Goal: Task Accomplishment & Management: Use online tool/utility

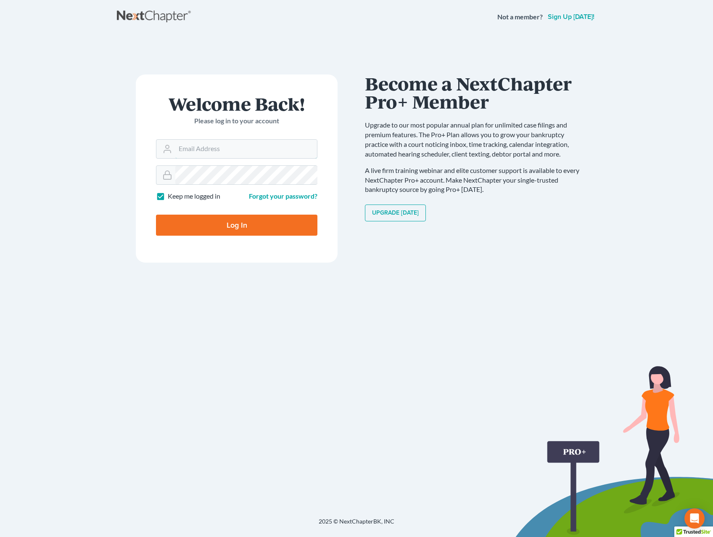
type input "[EMAIL_ADDRESS][DOMAIN_NAME]"
click at [220, 223] on input "Log In" at bounding box center [237, 224] width 162 height 21
type input "Thinking..."
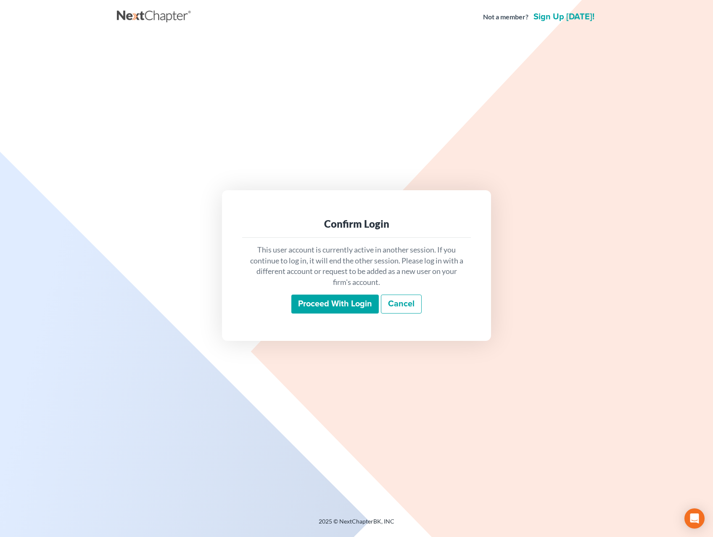
click at [363, 300] on input "Proceed with login" at bounding box center [334, 303] width 87 height 19
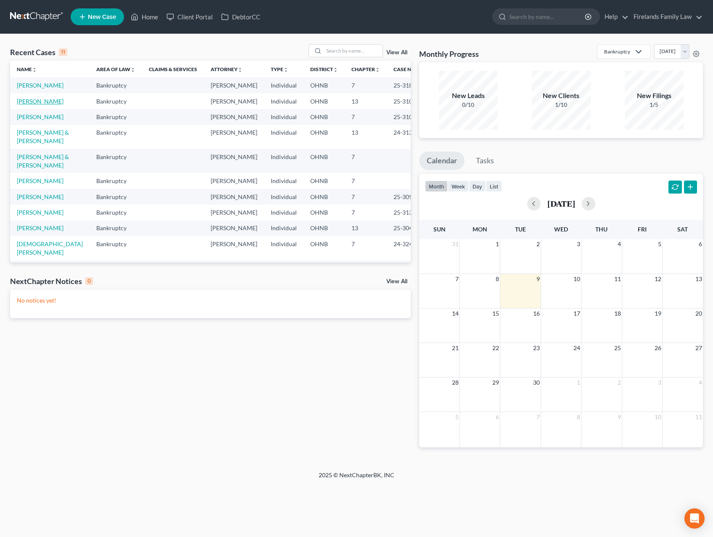
click at [44, 101] on link "Sochko, Rebekah" at bounding box center [40, 101] width 47 height 7
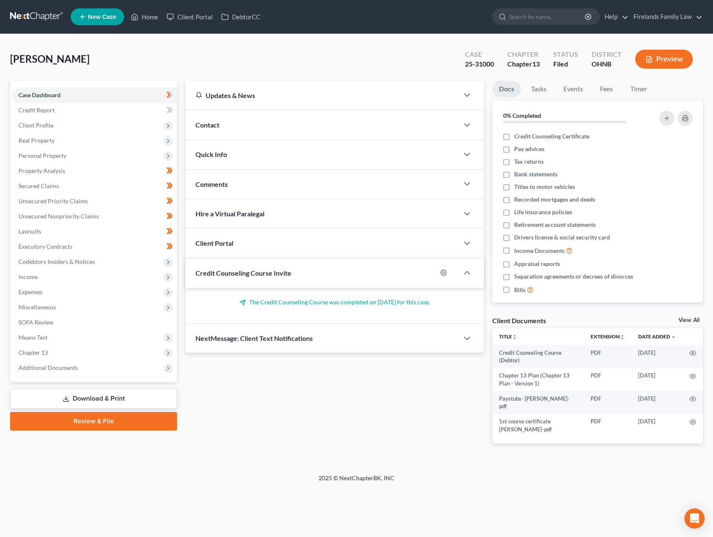
click at [675, 455] on div "Petition Navigation Case Dashboard Payments Invoices Payments Payments Credit R…" at bounding box center [356, 272] width 693 height 383
click at [50, 351] on span "Chapter 13" at bounding box center [94, 352] width 165 height 15
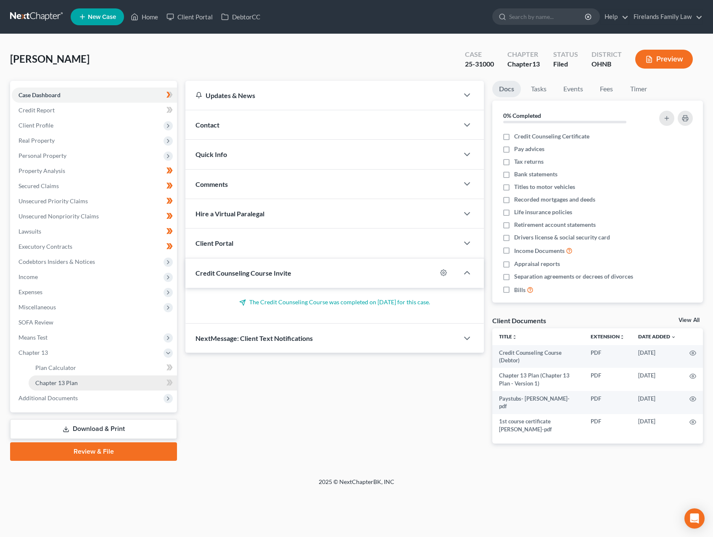
click at [94, 379] on link "Chapter 13 Plan" at bounding box center [103, 382] width 148 height 15
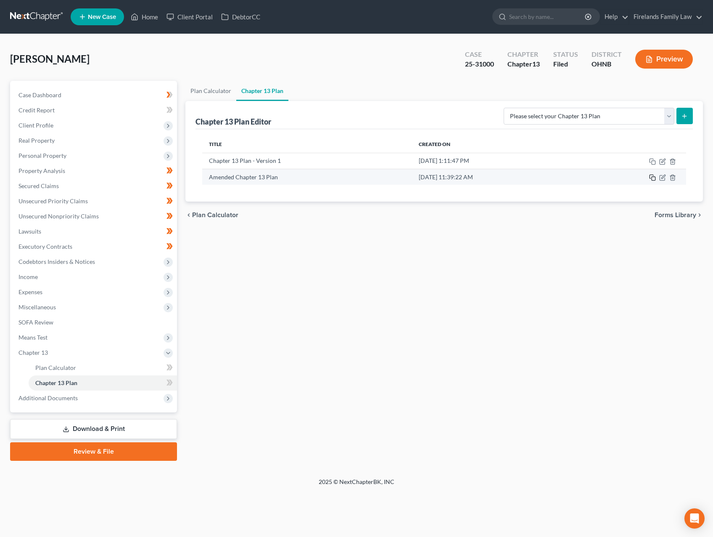
click at [653, 175] on icon "button" at bounding box center [652, 177] width 7 height 7
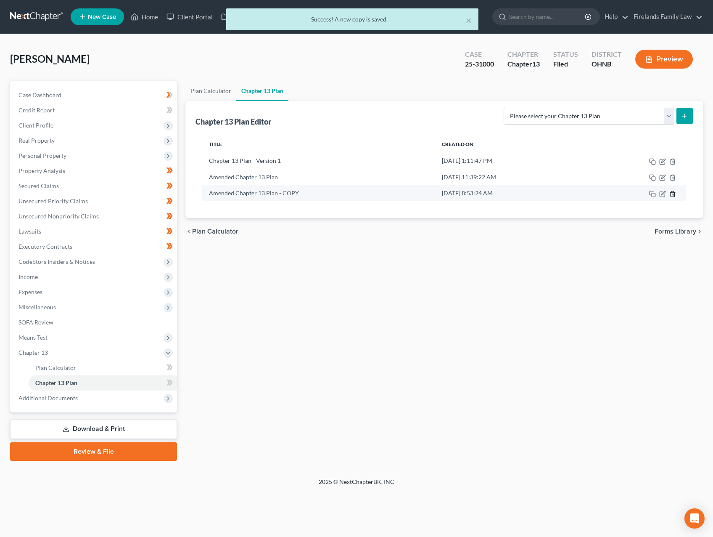
click at [672, 191] on icon "button" at bounding box center [673, 193] width 4 height 5
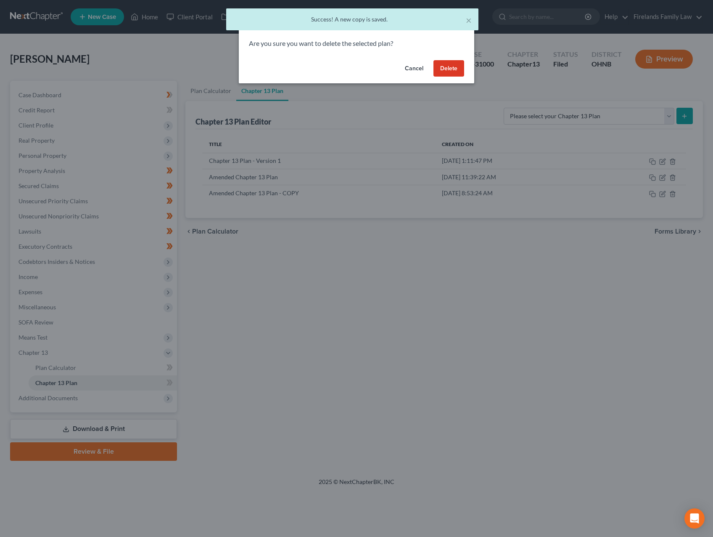
click at [450, 66] on button "Delete" at bounding box center [449, 68] width 31 height 17
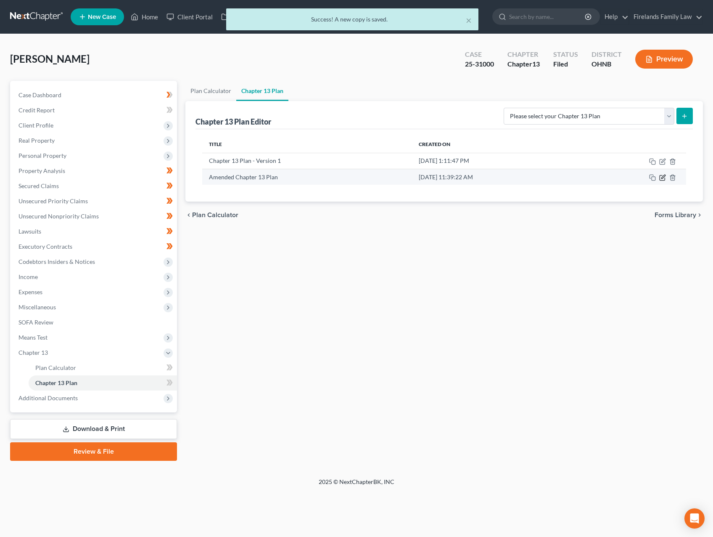
click at [660, 175] on icon "button" at bounding box center [662, 177] width 5 height 5
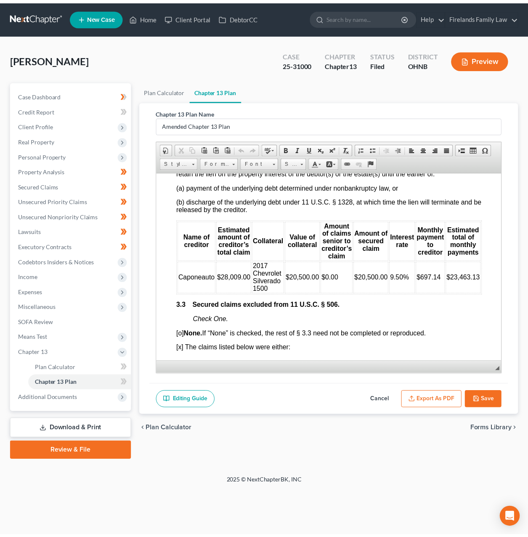
scroll to position [1184, 0]
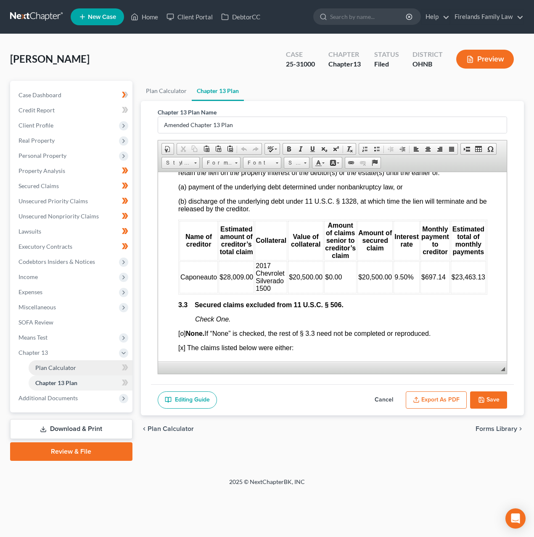
click at [67, 367] on span "Plan Calculator" at bounding box center [55, 367] width 41 height 7
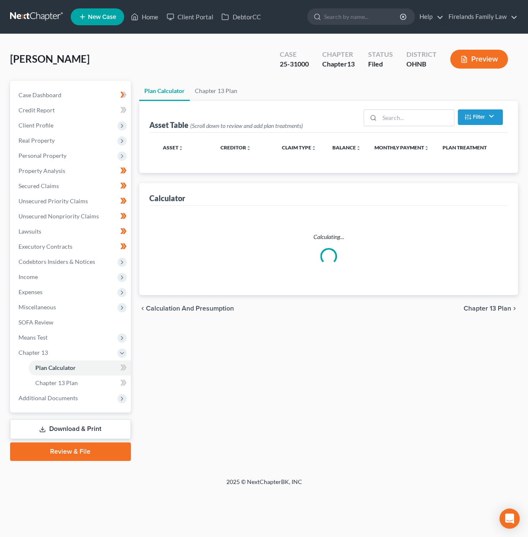
select select "35"
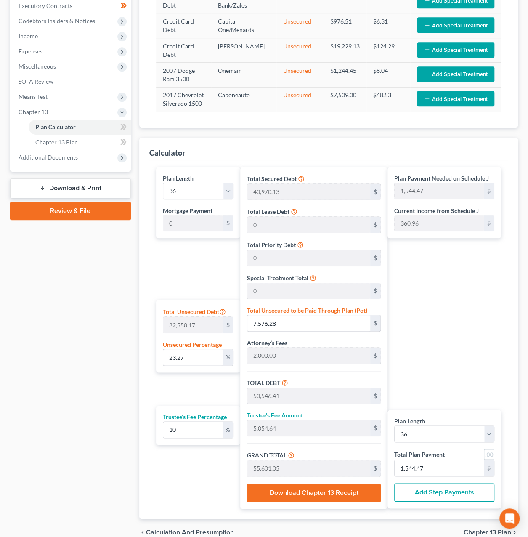
scroll to position [252, 0]
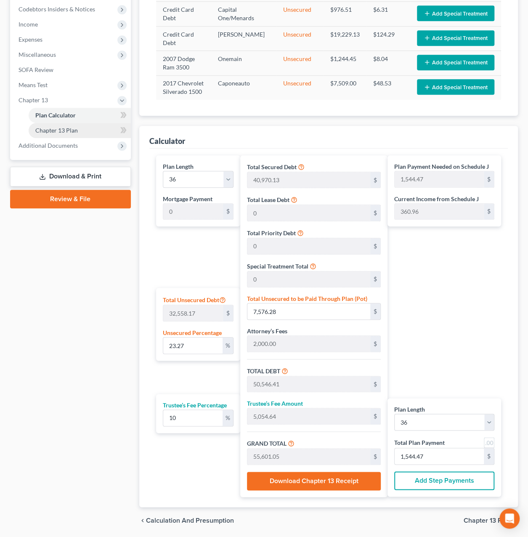
click at [73, 133] on link "Chapter 13 Plan" at bounding box center [80, 130] width 102 height 15
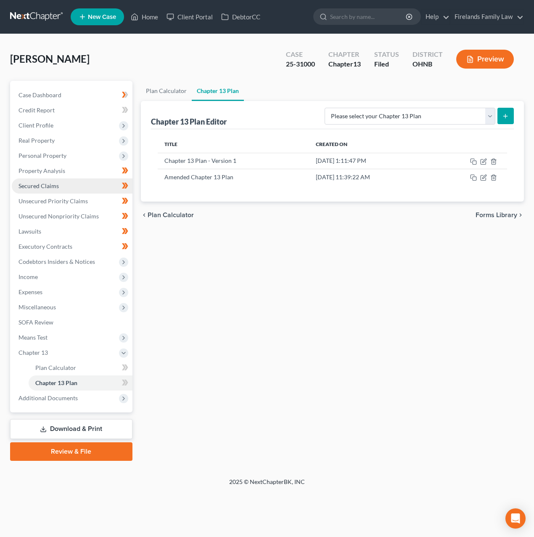
click at [72, 185] on link "Secured Claims" at bounding box center [72, 185] width 121 height 15
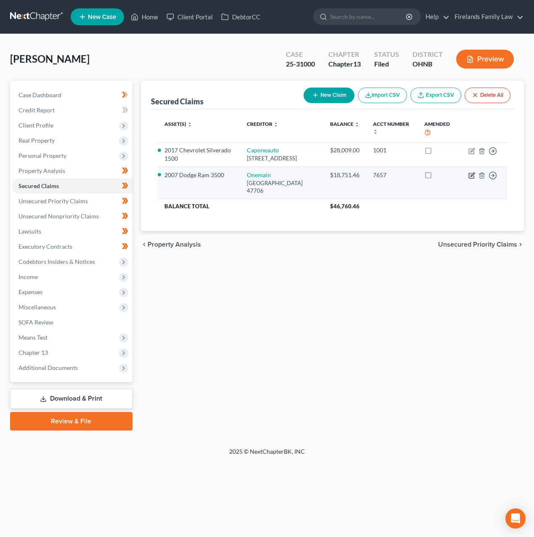
click at [473, 179] on icon "button" at bounding box center [472, 175] width 7 height 7
select select "15"
select select "0"
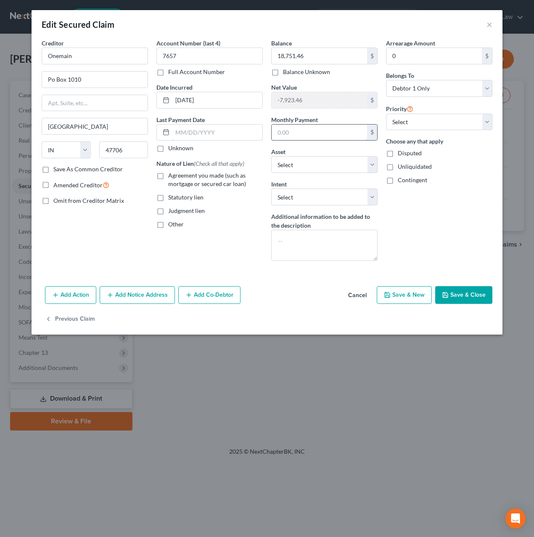
type input "486.31"
type input "565.21"
select select "12"
click at [326, 130] on input "565.21" at bounding box center [319, 132] width 95 height 16
click at [327, 130] on input "565.21" at bounding box center [319, 132] width 95 height 16
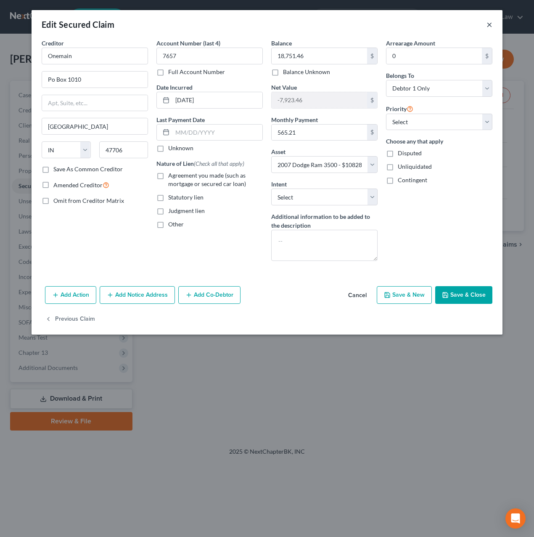
click at [487, 23] on button "×" at bounding box center [490, 24] width 6 height 10
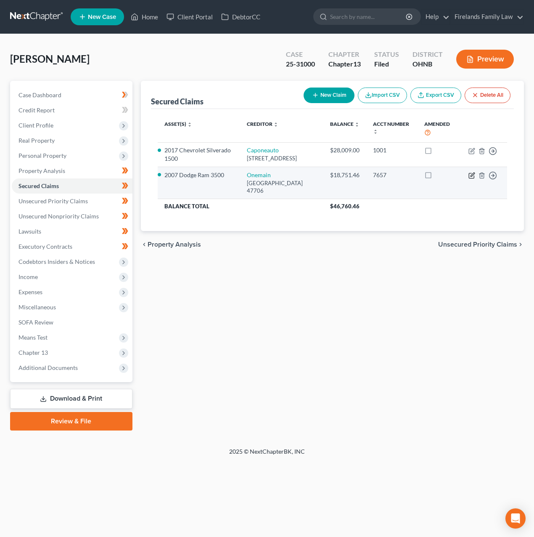
click at [471, 179] on icon "button" at bounding box center [472, 175] width 7 height 7
select select "15"
select select "12"
select select "0"
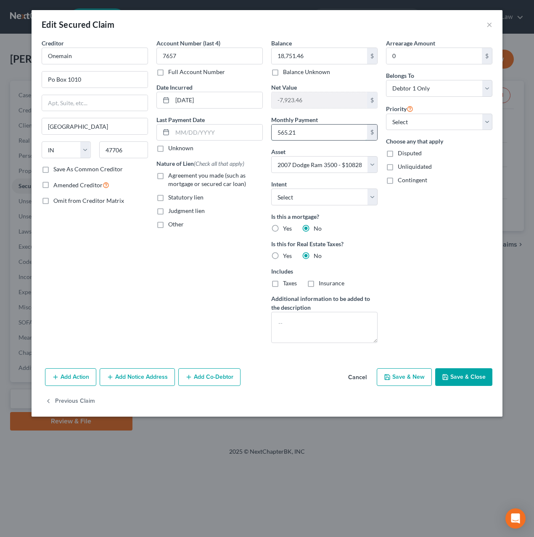
type input "565.21"
click at [444, 373] on icon "button" at bounding box center [445, 376] width 7 height 7
select select
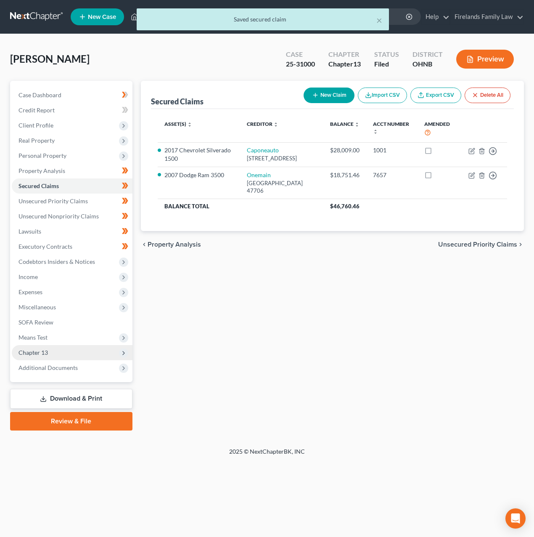
click at [49, 352] on span "Chapter 13" at bounding box center [72, 352] width 121 height 15
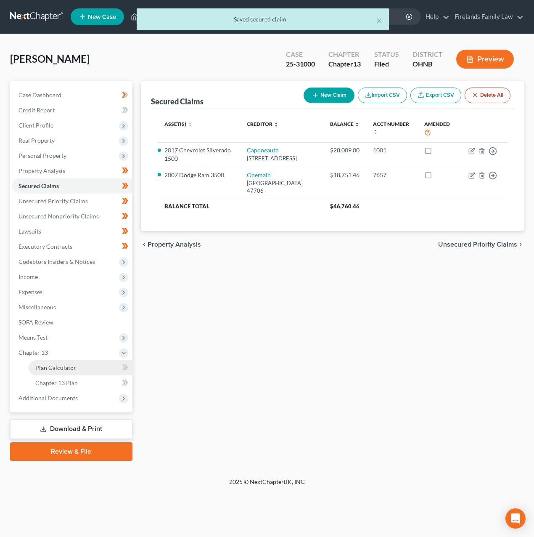
click at [74, 366] on span "Plan Calculator" at bounding box center [55, 367] width 41 height 7
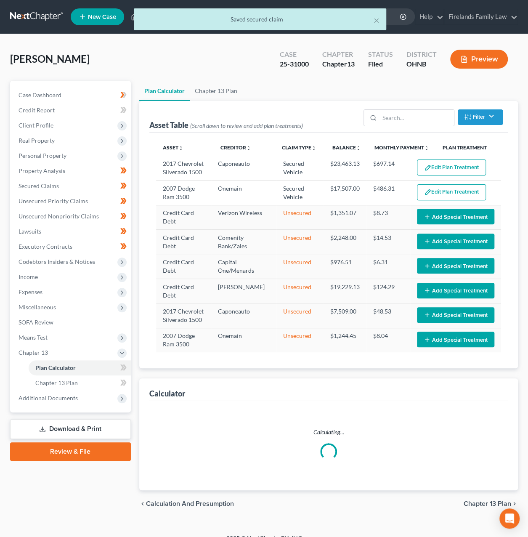
select select "35"
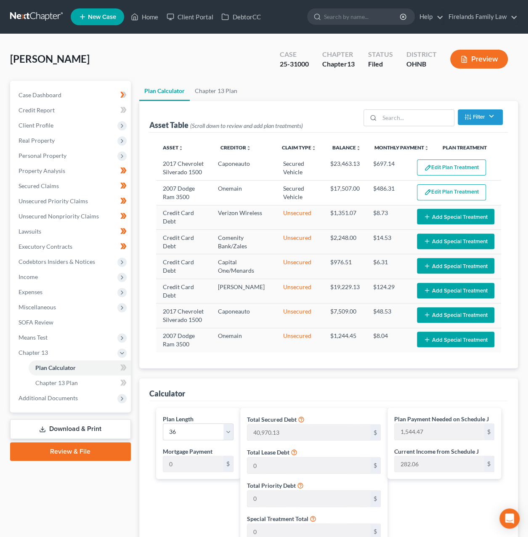
click at [454, 191] on button "Edit Plan Treatment" at bounding box center [451, 192] width 69 height 16
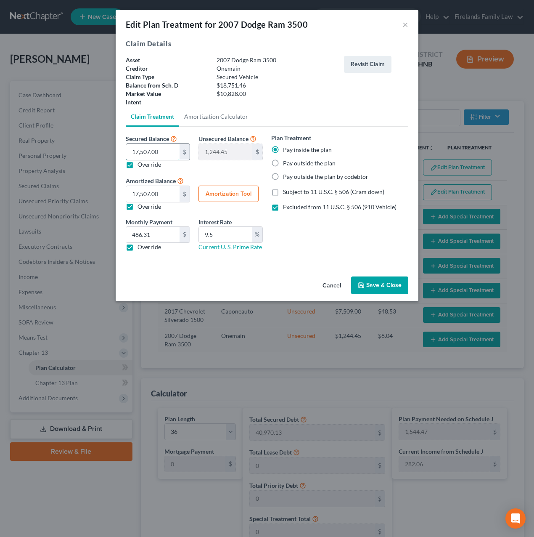
click at [162, 151] on input "17,507.00" at bounding box center [152, 152] width 53 height 16
click at [159, 194] on input "17,507.00" at bounding box center [152, 194] width 53 height 16
click at [405, 26] on button "×" at bounding box center [405, 24] width 6 height 10
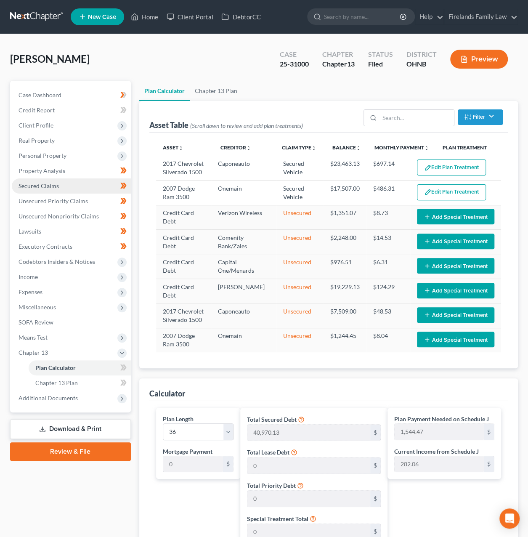
click at [65, 182] on link "Secured Claims" at bounding box center [71, 185] width 119 height 15
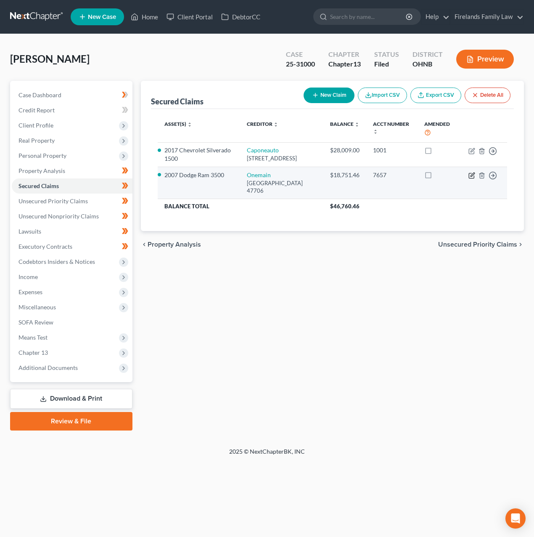
click at [472, 176] on icon "button" at bounding box center [473, 174] width 4 height 4
select select "15"
select select "0"
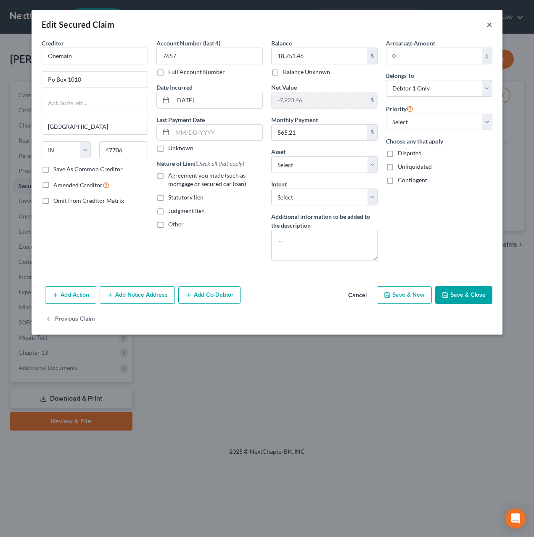
click at [488, 24] on button "×" at bounding box center [490, 24] width 6 height 10
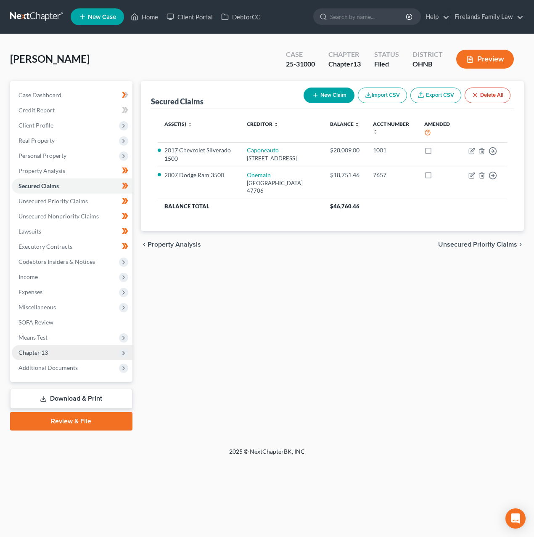
click at [66, 352] on span "Chapter 13" at bounding box center [72, 352] width 121 height 15
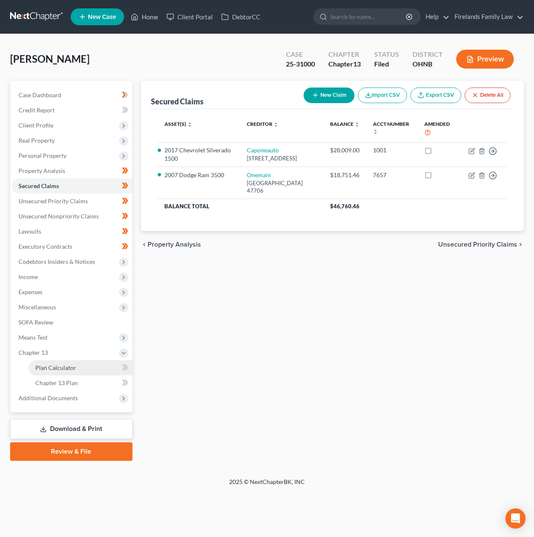
click at [96, 368] on link "Plan Calculator" at bounding box center [81, 367] width 104 height 15
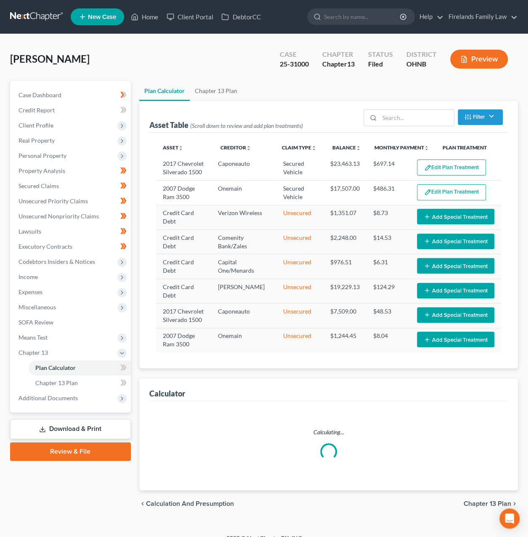
select select "35"
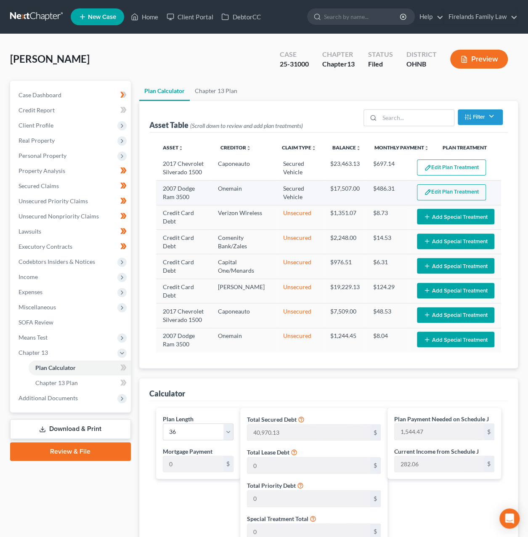
click at [455, 186] on button "Edit Plan Treatment" at bounding box center [451, 192] width 69 height 16
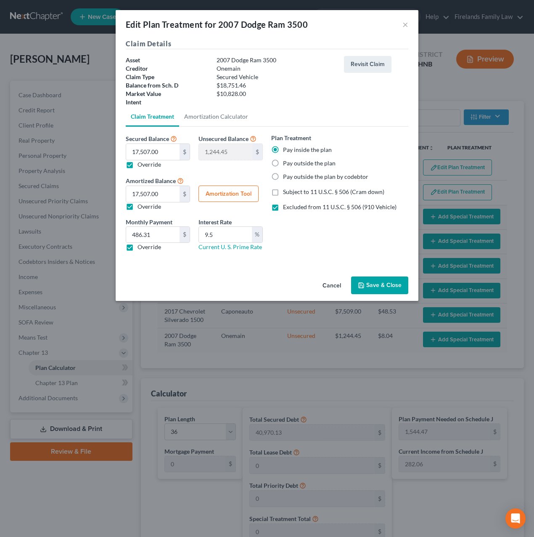
click at [138, 208] on label "Override" at bounding box center [150, 206] width 24 height 8
click at [141, 208] on input "Override" at bounding box center [143, 204] width 5 height 5
checkbox input "false"
click at [164, 146] on input "17,507.00" at bounding box center [152, 152] width 53 height 16
click at [217, 164] on div "Unsecured Balance 1,244.45 $" at bounding box center [230, 150] width 73 height 35
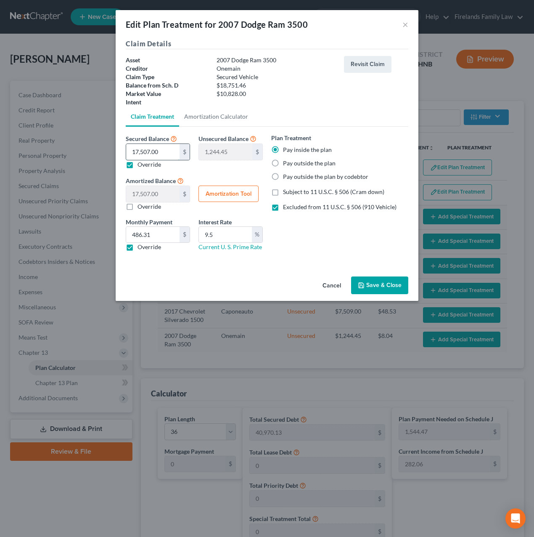
click at [171, 157] on input "17,507.00" at bounding box center [152, 152] width 53 height 16
type input "1"
type input "18,750.46"
type input "1.00"
type input "16"
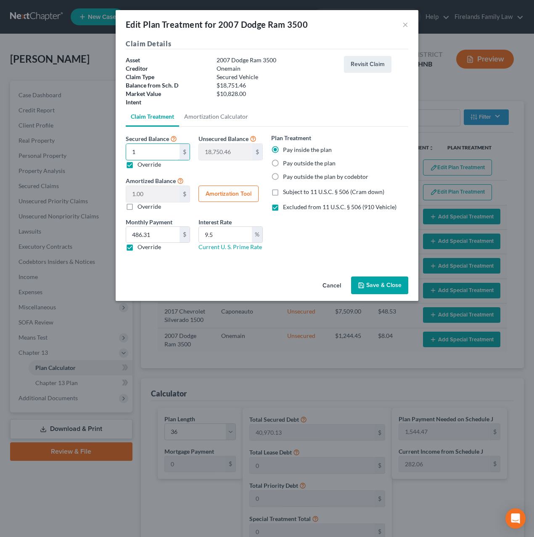
type input "18,735.46"
type input "16.00"
type input "162"
type input "18,589.46"
type input "162.00"
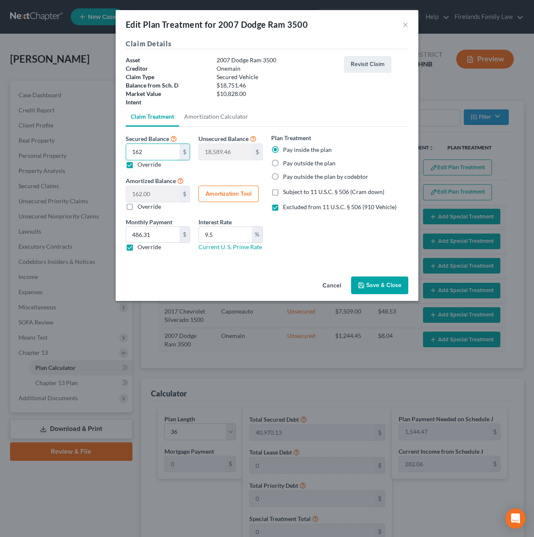
type input "1627"
type input "17,124.46"
type input "1,627.00"
type input "1,6275"
type input "2,476.45"
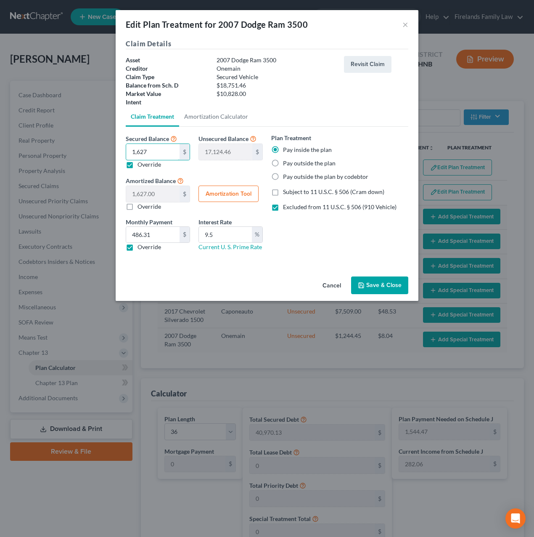
type input "16,275.00"
click at [335, 229] on div "Plan Treatment Pay inside the plan Pay outside the plan Pay outside the plan by…" at bounding box center [340, 195] width 146 height 124
click at [138, 163] on label "Override" at bounding box center [150, 164] width 24 height 8
click at [141, 163] on input "Override" at bounding box center [143, 162] width 5 height 5
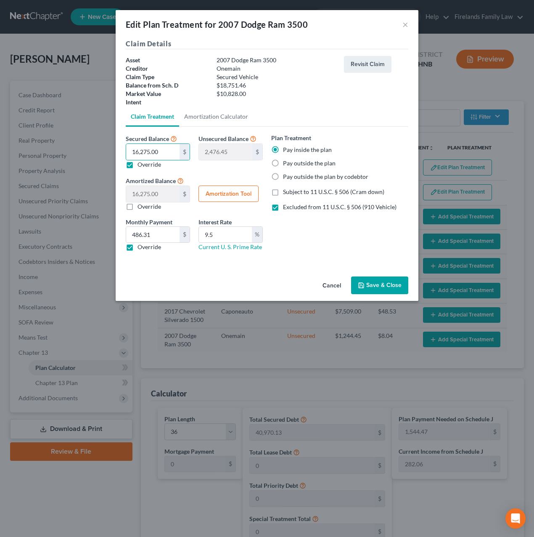
checkbox input "false"
type input "0.00"
type input "18,751.46"
click at [224, 190] on button "Amortization Tool" at bounding box center [229, 193] width 60 height 17
type input "18,751.46"
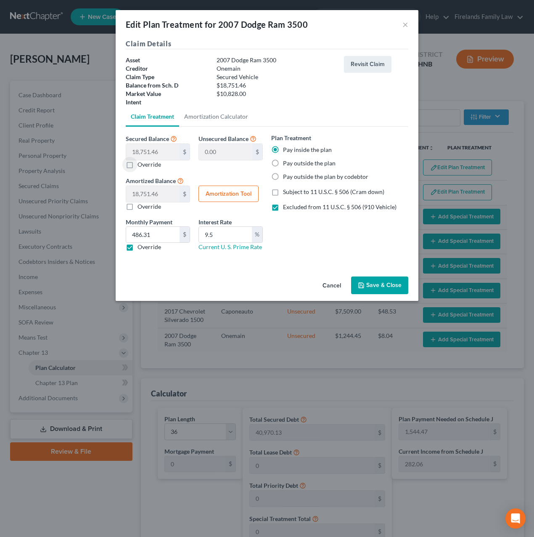
type input "9.5"
type input "36"
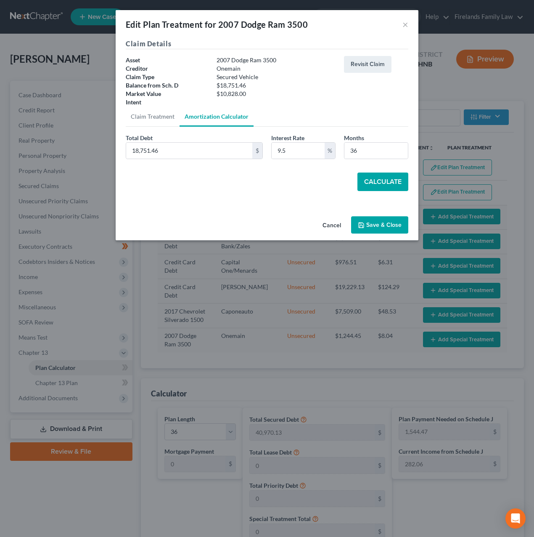
click at [386, 180] on button "Calculate" at bounding box center [382, 181] width 51 height 19
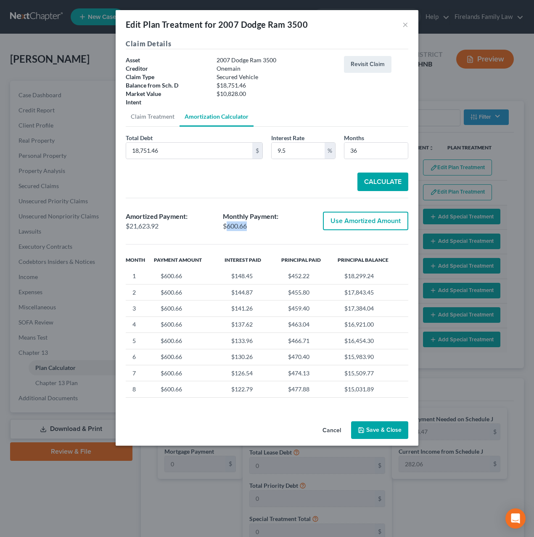
drag, startPoint x: 254, startPoint y: 227, endPoint x: 225, endPoint y: 228, distance: 28.2
click at [225, 228] on div "$600.66" at bounding box center [267, 226] width 89 height 10
drag, startPoint x: 225, startPoint y: 228, endPoint x: 210, endPoint y: 228, distance: 15.1
click at [210, 228] on div "$21,623.92" at bounding box center [170, 226] width 89 height 10
click at [365, 430] on icon "button" at bounding box center [361, 429] width 7 height 7
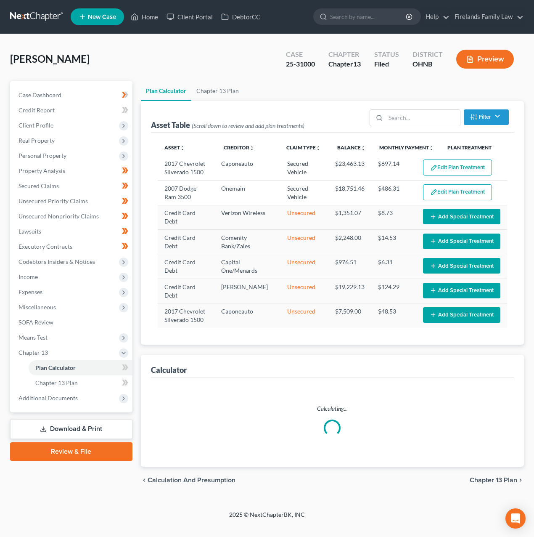
select select "35"
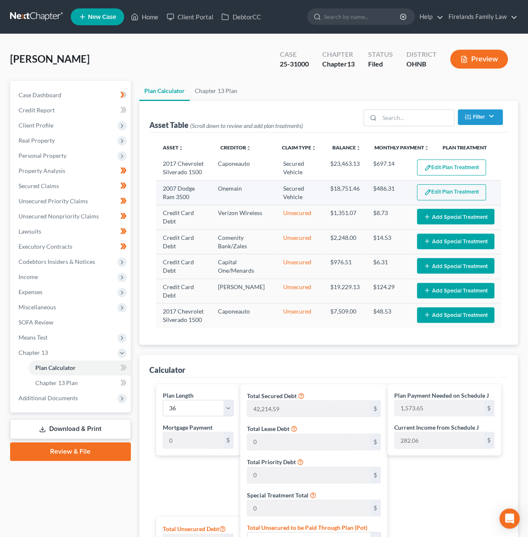
click at [464, 191] on button "Edit Plan Treatment" at bounding box center [451, 192] width 69 height 16
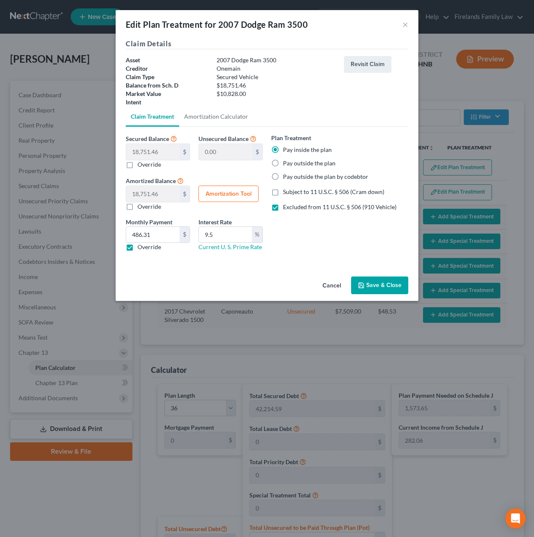
click at [138, 205] on label "Override" at bounding box center [150, 206] width 24 height 8
click at [141, 205] on input "Override" at bounding box center [143, 204] width 5 height 5
checkbox input "true"
paste input "20,347.56"
type input "20,347.56"
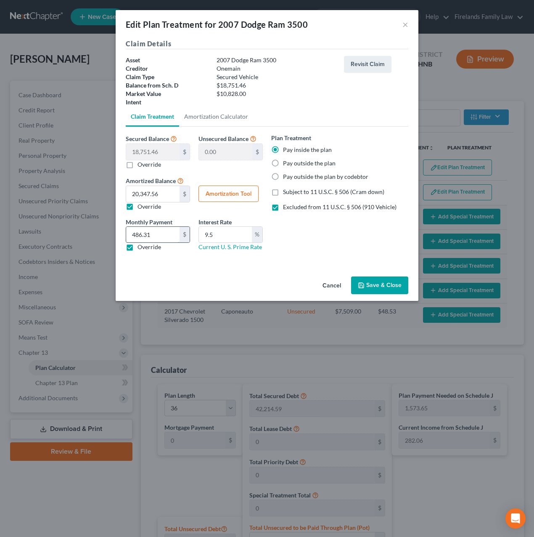
click at [155, 236] on input "486.31" at bounding box center [152, 235] width 53 height 16
type input "565.21"
click at [389, 281] on button "Save & Close" at bounding box center [379, 285] width 57 height 18
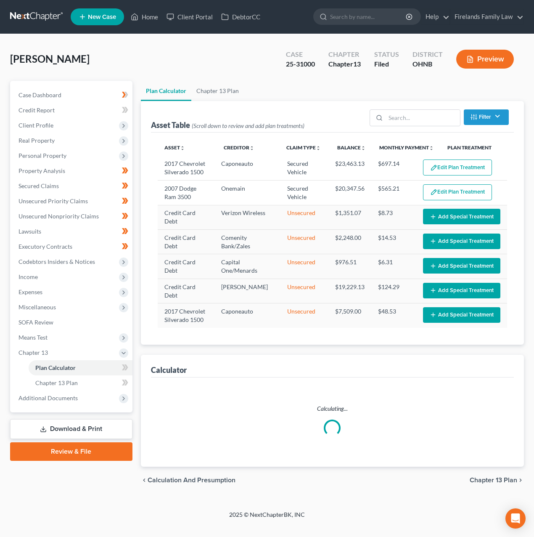
select select "35"
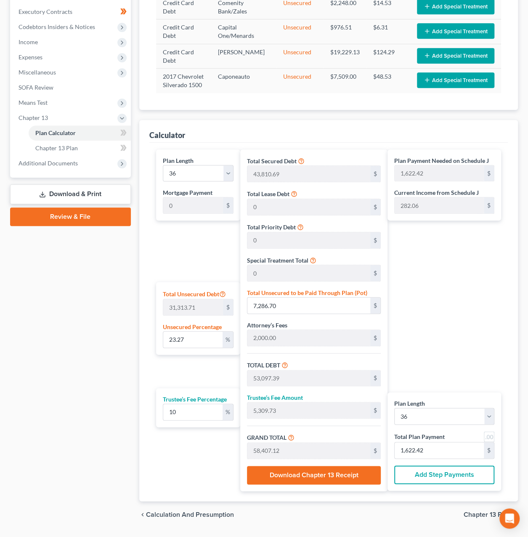
scroll to position [252, 0]
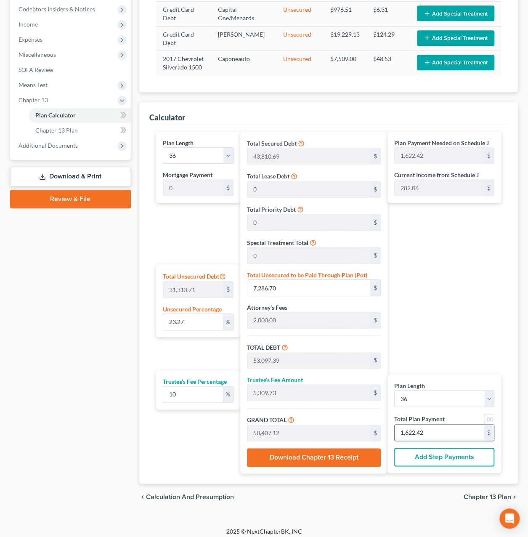
click at [441, 434] on input "1,622.42" at bounding box center [438, 432] width 89 height 16
type input "0"
type input "32.72"
type input "3.27"
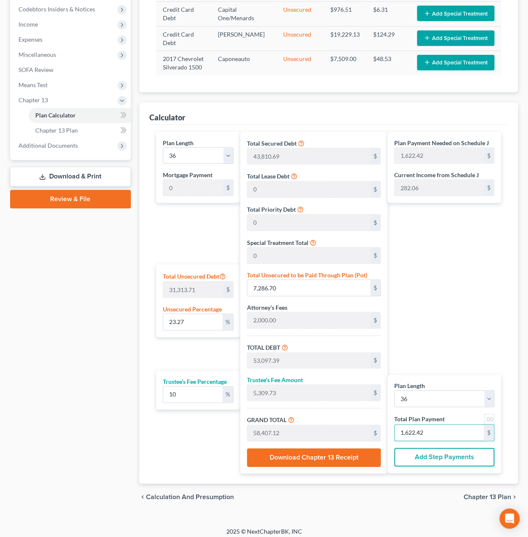
type input "36.00"
type input "1"
type input "490.90"
type input "49.09"
type input "540.00"
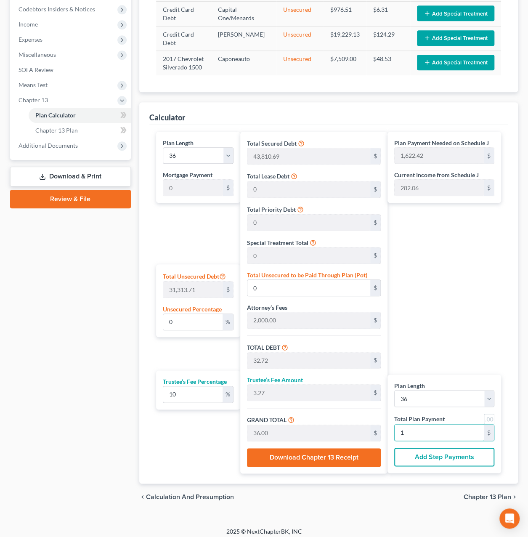
type input "15"
type input "5,040.00"
type input "504.00"
type input "5,544.00"
type input "154"
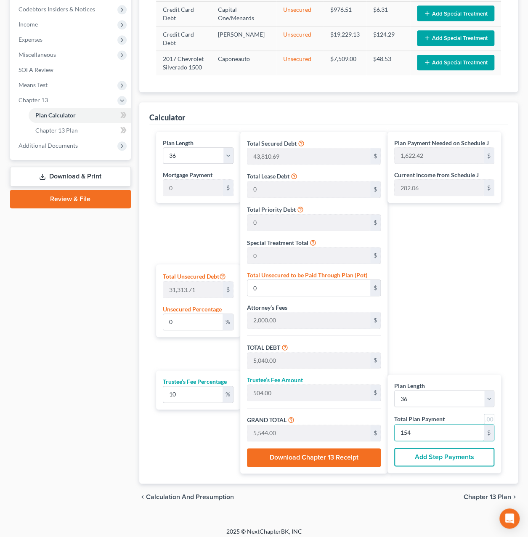
type input "15.07"
type input "4,720.21"
type input "50,530.90"
type input "5,053.09"
type input "55,584.00"
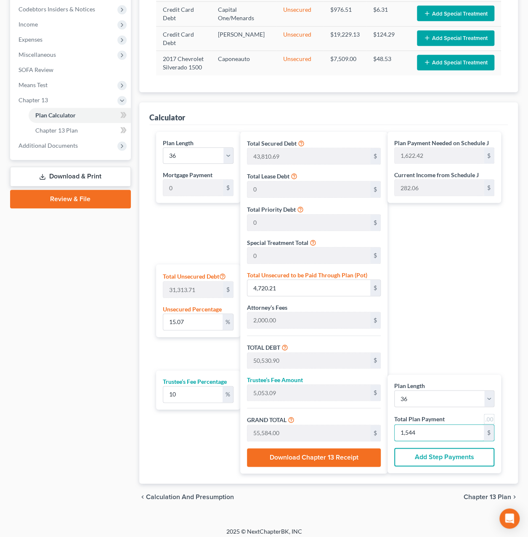
type input "1,544."
type input "15.12"
type input "4,733.30"
type input "50,544.00"
type input "5,054.40"
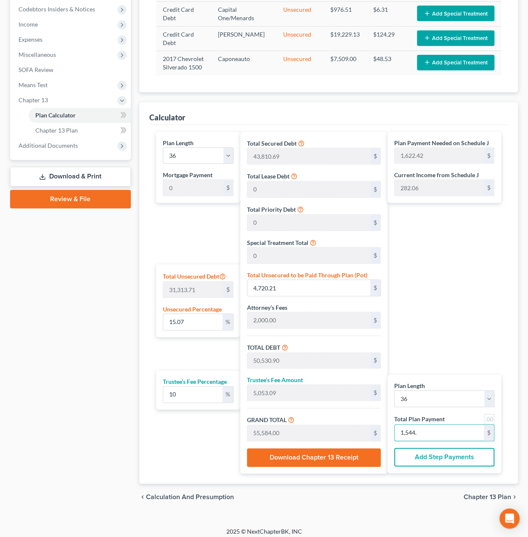
type input "55,598.40"
type input "1,544.4"
type input "4,734.61"
type input "50,545.30"
type input "5,054.53"
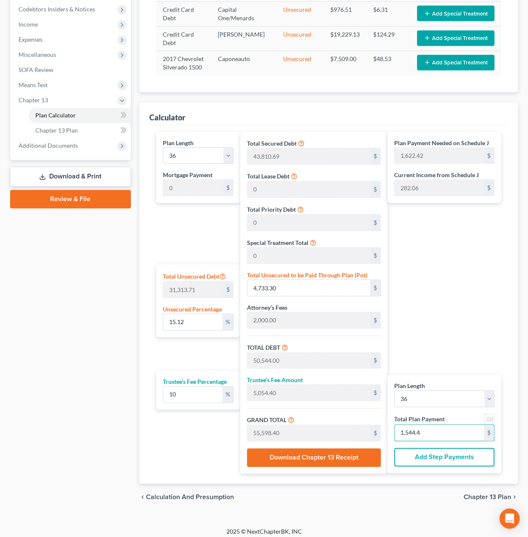
type input "55,599.84"
type input "1,544.44"
click at [199, 316] on input "15.12" at bounding box center [192, 322] width 59 height 16
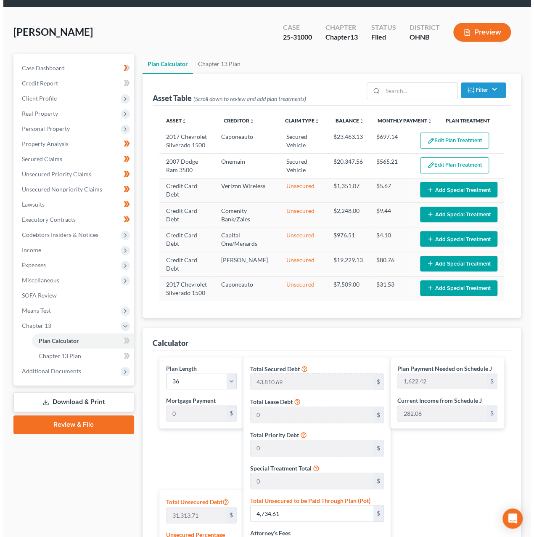
scroll to position [3, 0]
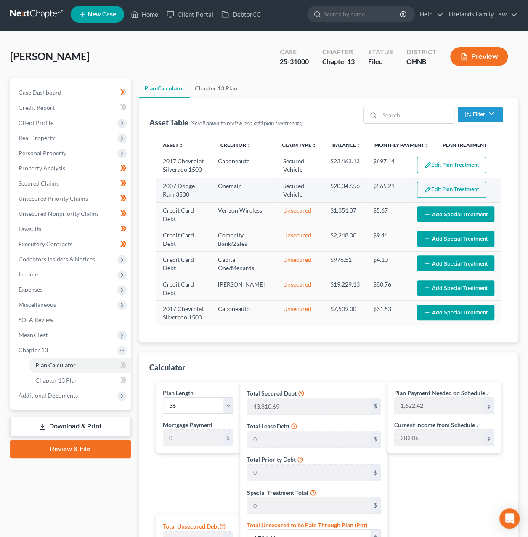
click at [439, 189] on button "Edit Plan Treatment" at bounding box center [451, 190] width 69 height 16
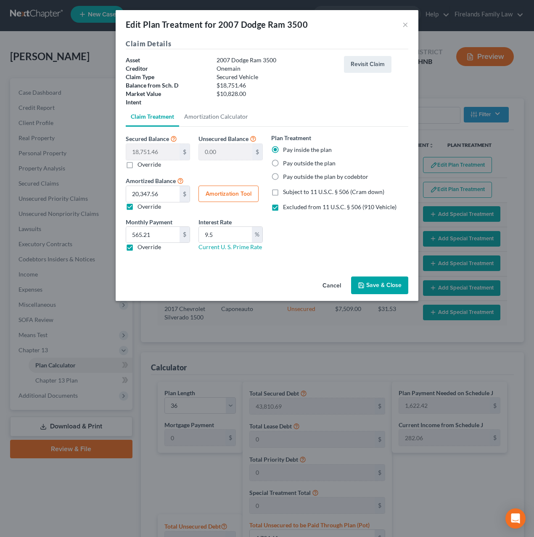
click at [391, 280] on button "Save & Close" at bounding box center [379, 285] width 57 height 18
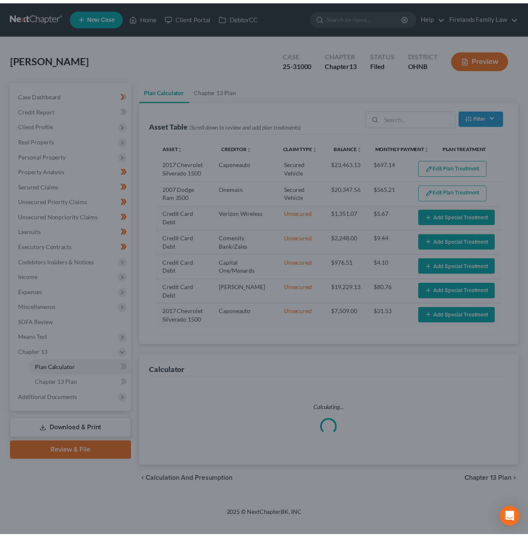
scroll to position [0, 0]
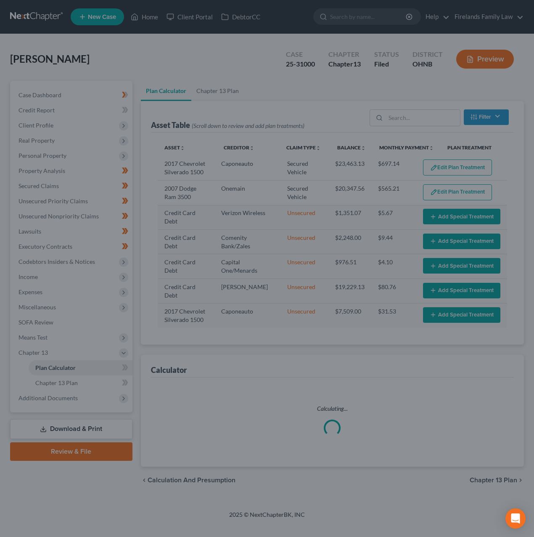
select select "35"
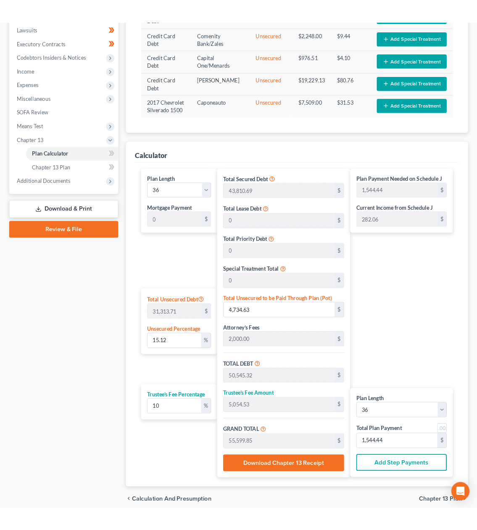
scroll to position [224, 0]
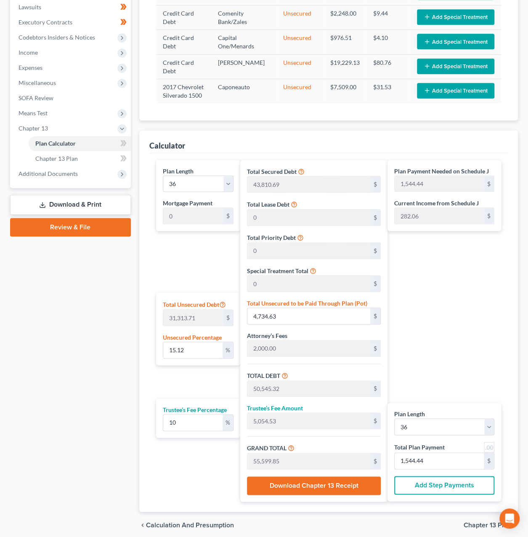
click at [43, 331] on div "Case Dashboard Payments Invoices Payments Payments Credit Report Client Profile" at bounding box center [70, 198] width 129 height 682
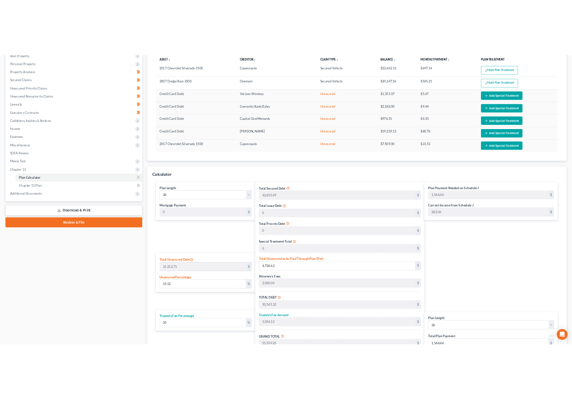
scroll to position [0, 0]
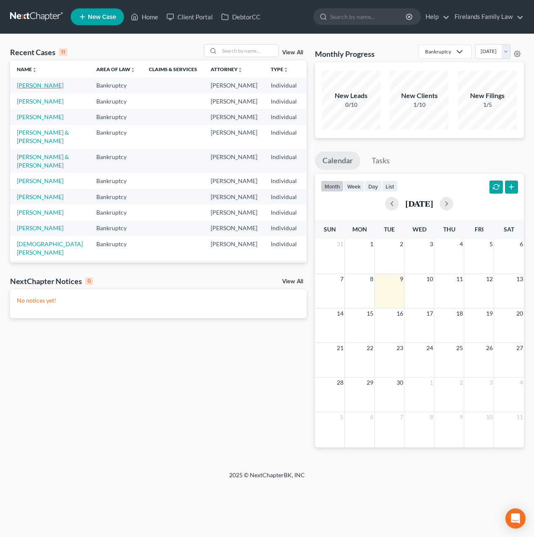
click at [24, 87] on link "[PERSON_NAME]" at bounding box center [40, 85] width 47 height 7
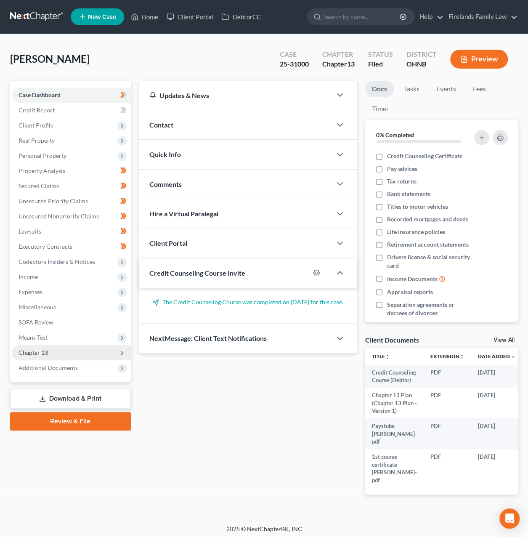
click at [46, 358] on span "Chapter 13" at bounding box center [71, 352] width 119 height 15
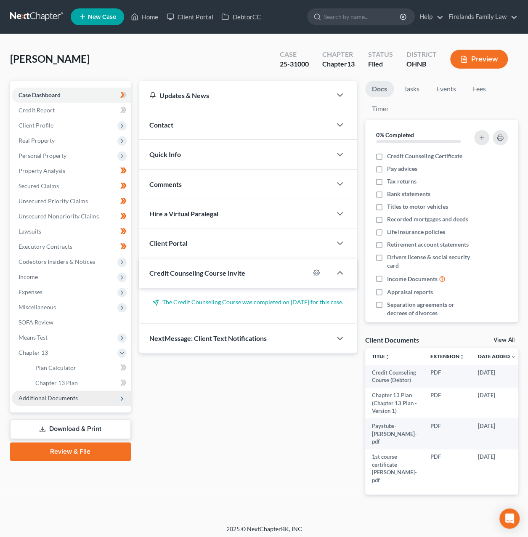
click at [49, 394] on span "Additional Documents" at bounding box center [48, 397] width 59 height 7
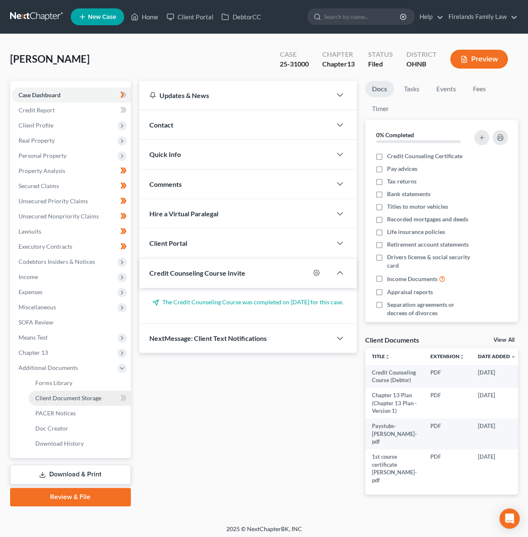
click at [74, 400] on span "Client Document Storage" at bounding box center [68, 397] width 66 height 7
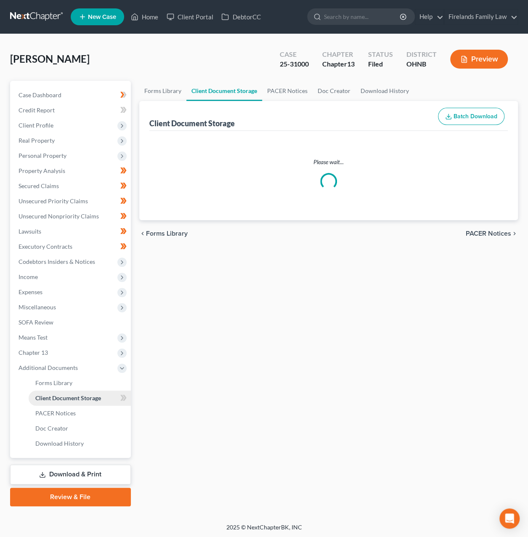
select select "5"
select select "20"
select select "5"
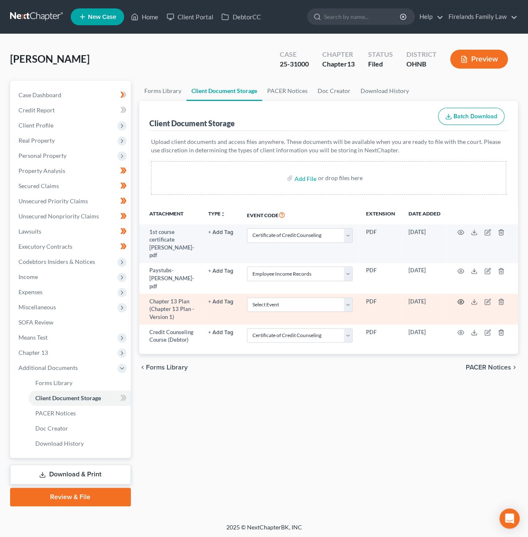
click at [459, 298] on icon "button" at bounding box center [460, 301] width 7 height 7
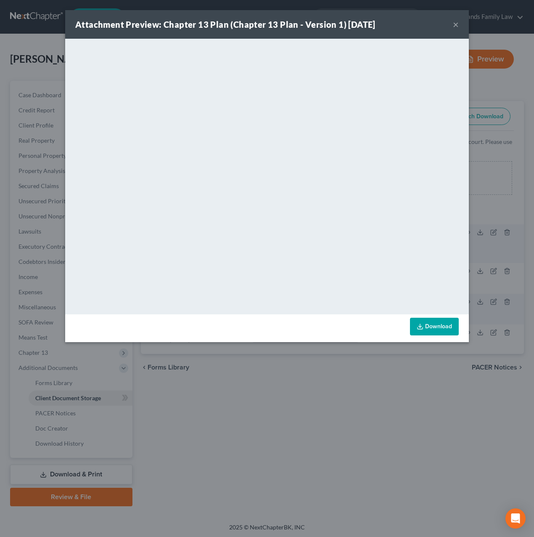
click at [457, 22] on button "×" at bounding box center [456, 24] width 6 height 10
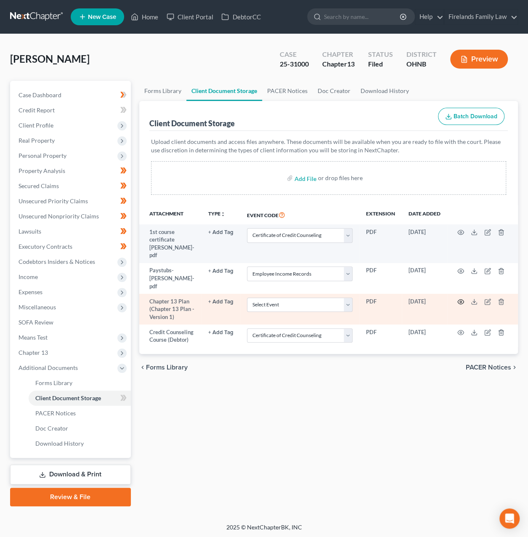
click at [458, 298] on icon "button" at bounding box center [460, 301] width 7 height 7
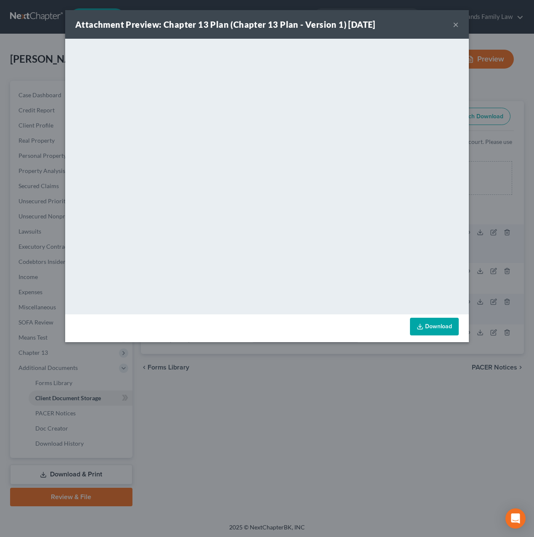
click at [455, 26] on button "×" at bounding box center [456, 24] width 6 height 10
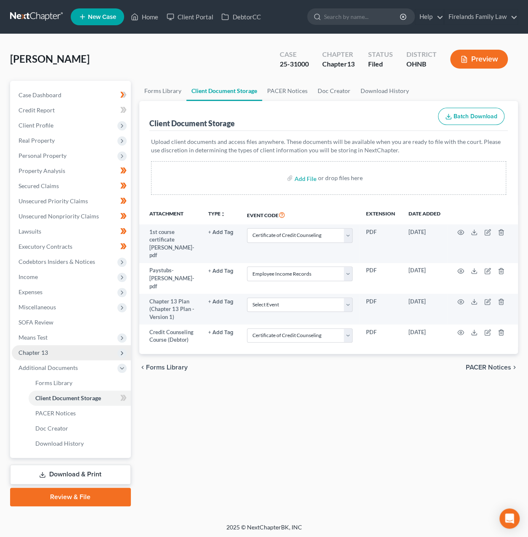
click at [66, 350] on span "Chapter 13" at bounding box center [71, 352] width 119 height 15
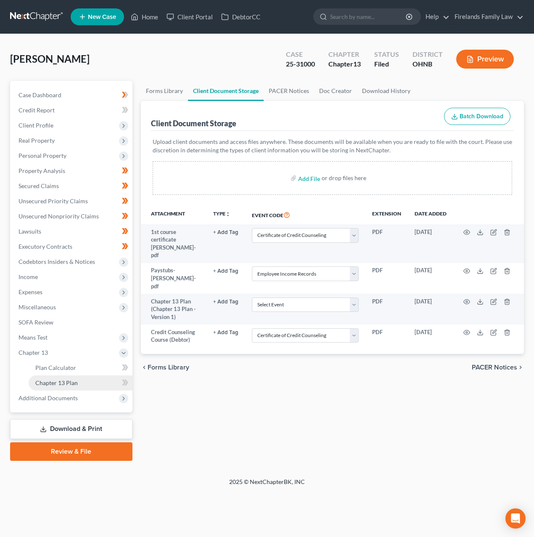
click at [66, 382] on span "Chapter 13 Plan" at bounding box center [56, 382] width 42 height 7
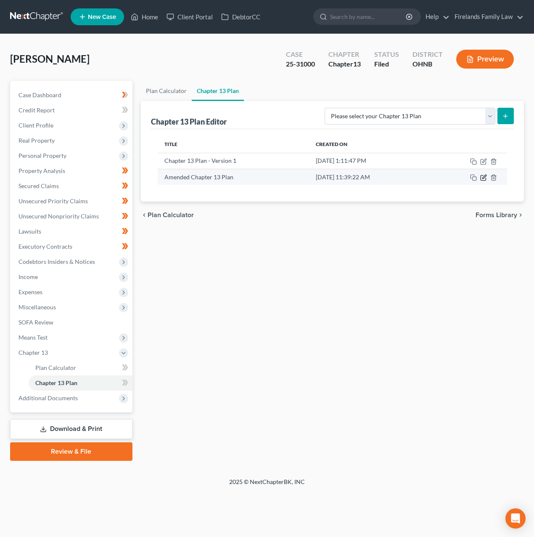
click at [484, 177] on icon "button" at bounding box center [484, 177] width 4 height 4
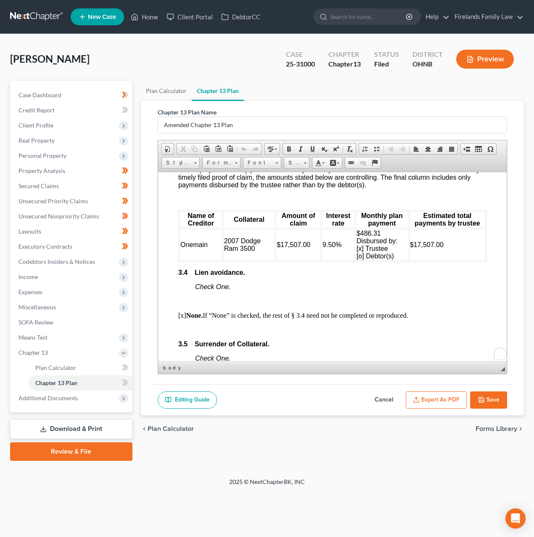
scroll to position [1486, 0]
drag, startPoint x: 308, startPoint y: 270, endPoint x: 280, endPoint y: 275, distance: 28.9
click at [280, 260] on td "$17,507.00" at bounding box center [297, 244] width 45 height 32
click at [310, 260] on td "$17,507.00" at bounding box center [297, 244] width 45 height 32
drag, startPoint x: 310, startPoint y: 274, endPoint x: 277, endPoint y: 271, distance: 32.5
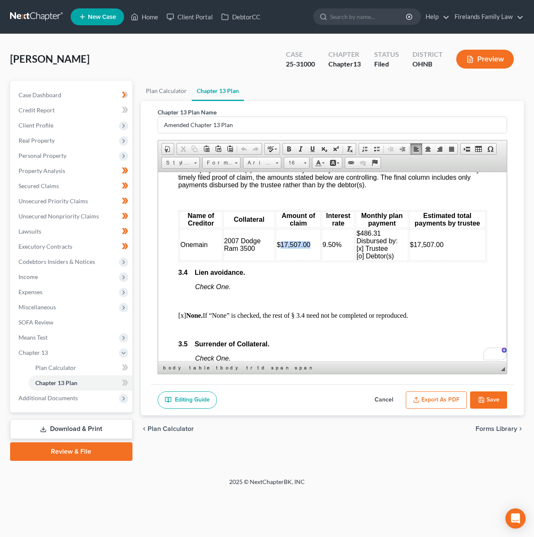
click at [277, 260] on td "$17,507.00" at bounding box center [297, 244] width 45 height 32
drag, startPoint x: 377, startPoint y: 259, endPoint x: 356, endPoint y: 260, distance: 21.5
click at [356, 260] on td "$486.31 Disbursed by: [x] Trustee [o] Debtor(s)" at bounding box center [381, 244] width 53 height 32
drag, startPoint x: 445, startPoint y: 271, endPoint x: 408, endPoint y: 273, distance: 37.1
click at [409, 260] on td "$17,507.00" at bounding box center [447, 244] width 77 height 32
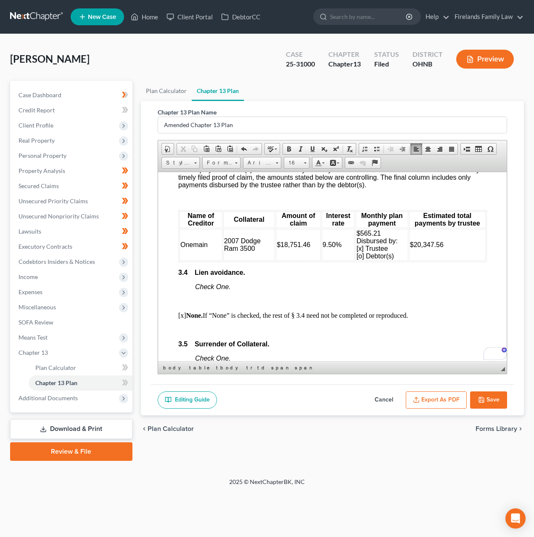
click at [437, 276] on p "3.4 Lien avoidance." at bounding box center [332, 272] width 309 height 8
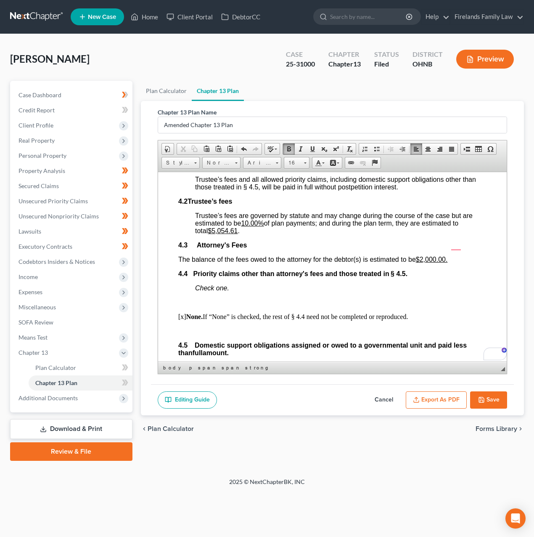
scroll to position [1794, 0]
click at [222, 234] on u "$5,054.61" at bounding box center [222, 230] width 30 height 7
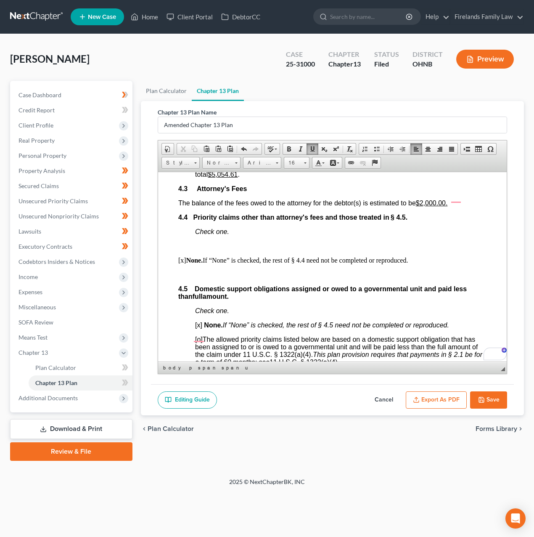
scroll to position [1851, 0]
click at [335, 206] on span "The balance of the fees owed to the attorney for the debtor(s) is estimated to …" at bounding box center [312, 202] width 269 height 7
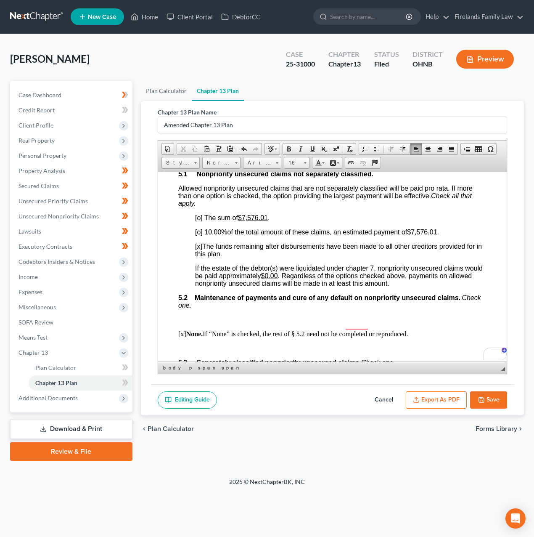
scroll to position [2131, 0]
drag, startPoint x: 267, startPoint y: 253, endPoint x: 261, endPoint y: 252, distance: 6.3
click at [261, 221] on u "$7,576.01" at bounding box center [253, 217] width 30 height 7
click at [267, 221] on u "$7,576.01" at bounding box center [253, 217] width 30 height 7
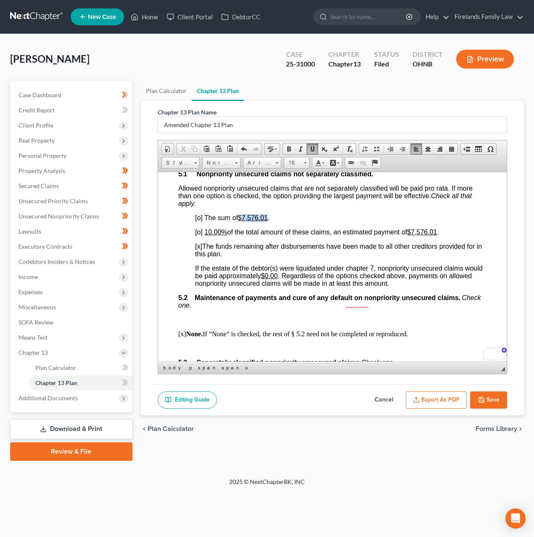
drag, startPoint x: 269, startPoint y: 252, endPoint x: 242, endPoint y: 251, distance: 27.4
click at [242, 221] on span "The sum of $7,576.01 ." at bounding box center [237, 217] width 66 height 7
drag, startPoint x: 443, startPoint y: 266, endPoint x: 416, endPoint y: 266, distance: 27.3
click at [416, 236] on p "[o] 10.00% of the total amount of these claims, an estimated payment of $7,576.…" at bounding box center [341, 232] width 292 height 8
click at [200, 235] on span "[o]" at bounding box center [199, 231] width 8 height 7
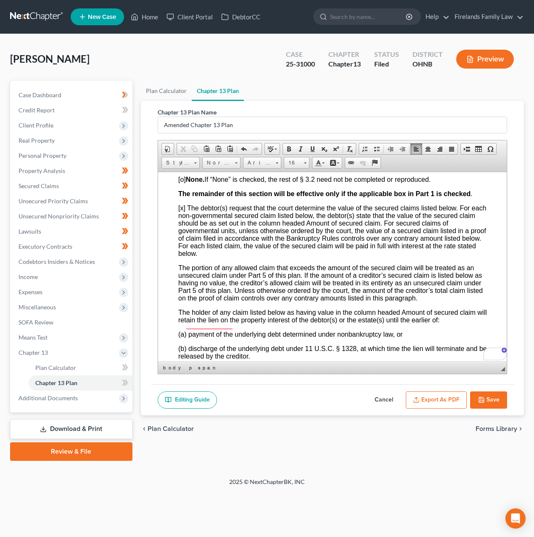
scroll to position [0, 0]
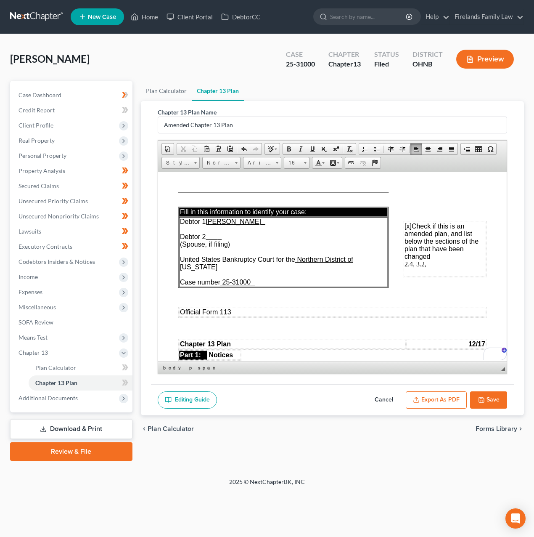
click at [426, 265] on td "[x] Check if this is an amended plan, and list below the sections of the plan t…" at bounding box center [444, 248] width 82 height 55
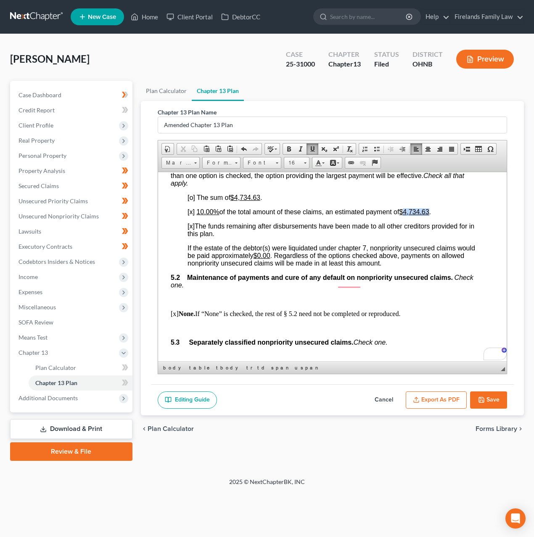
drag, startPoint x: 434, startPoint y: 246, endPoint x: 407, endPoint y: 246, distance: 27.8
click at [407, 215] on p "[ x ] 10.00% of the total amount of these claims, an estimated payment of $4,73…" at bounding box center [333, 212] width 292 height 8
copy u "4,734.63"
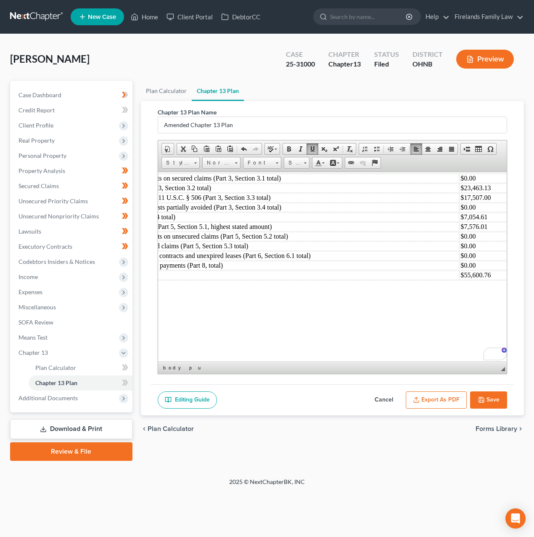
click at [490, 221] on td "$7,054.61" at bounding box center [484, 216] width 51 height 9
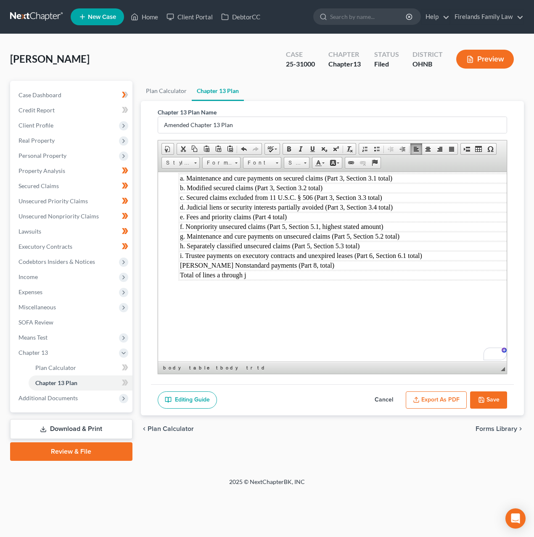
click at [306, 241] on td "g. Maintenance and cure payments on unsecured claims (Part 5, Section 5.2 total)" at bounding box center [375, 235] width 392 height 9
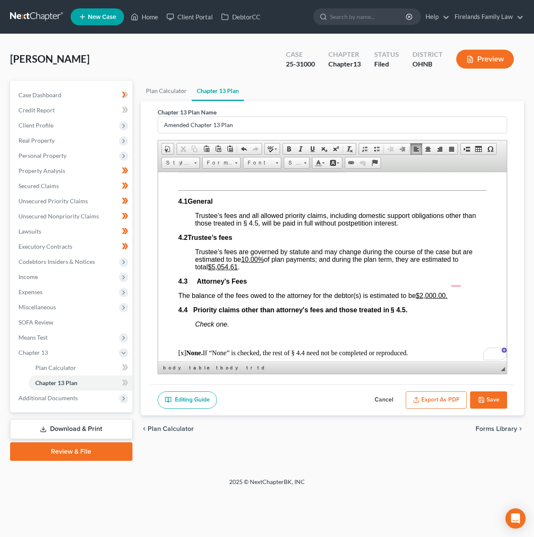
click at [447, 397] on button "Export as PDF" at bounding box center [436, 400] width 61 height 18
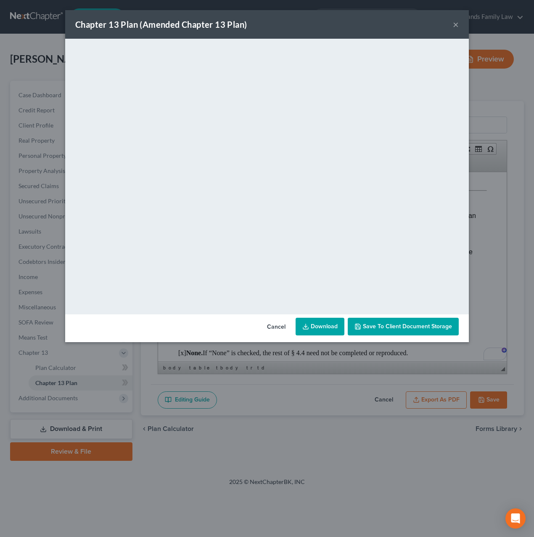
click at [328, 327] on link "Download" at bounding box center [320, 327] width 49 height 18
click at [404, 324] on span "Save to Client Document Storage" at bounding box center [407, 326] width 89 height 7
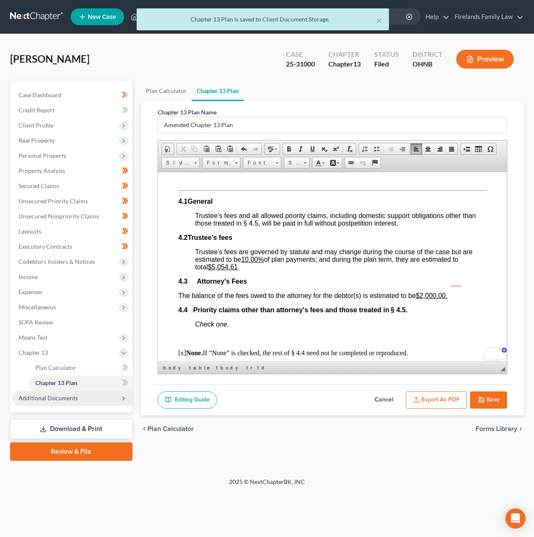
click at [62, 393] on span "Additional Documents" at bounding box center [72, 397] width 121 height 15
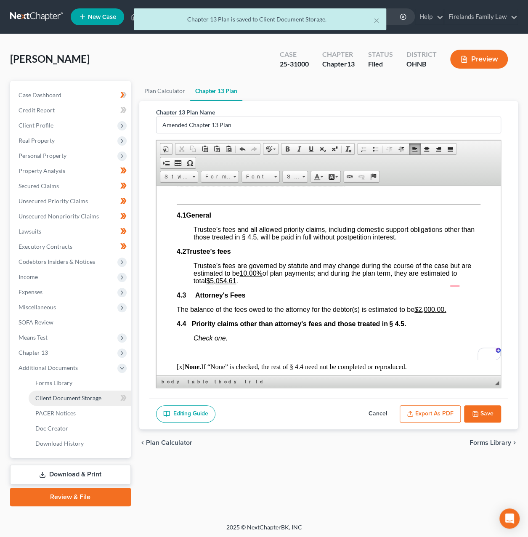
click at [69, 399] on span "Client Document Storage" at bounding box center [68, 397] width 66 height 7
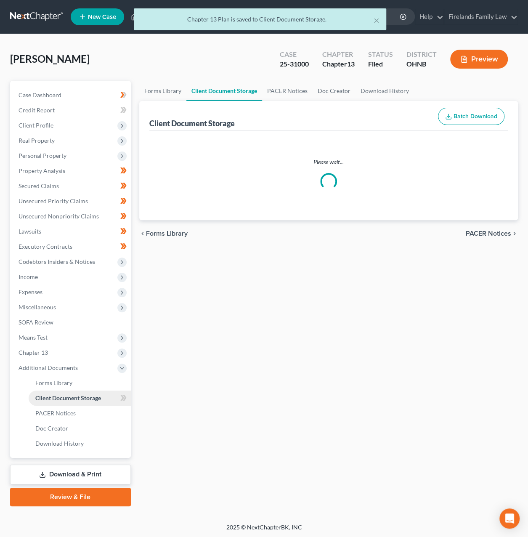
select select "5"
select select "20"
select select "5"
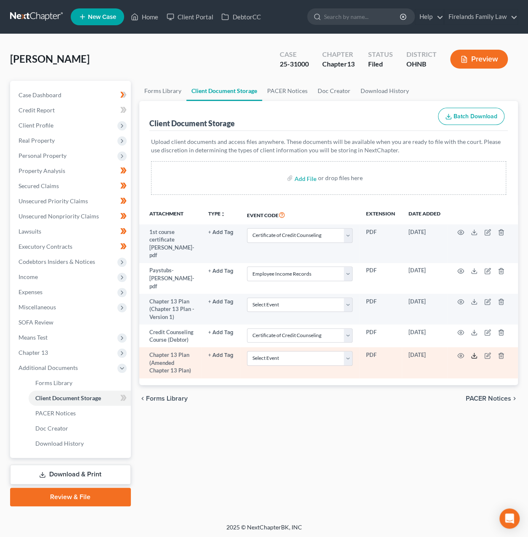
click at [475, 352] on icon at bounding box center [474, 355] width 7 height 7
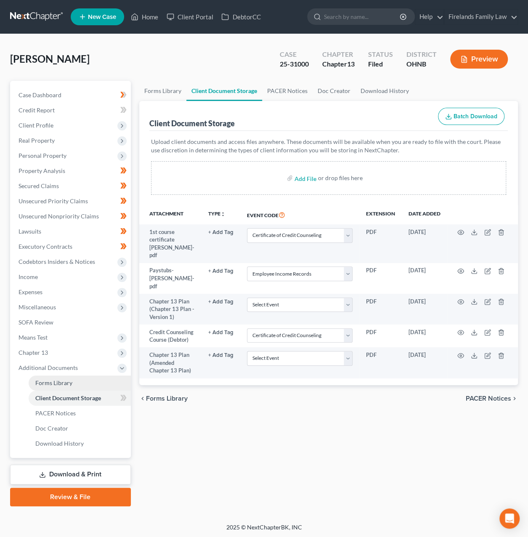
click at [71, 381] on span "Forms Library" at bounding box center [53, 382] width 37 height 7
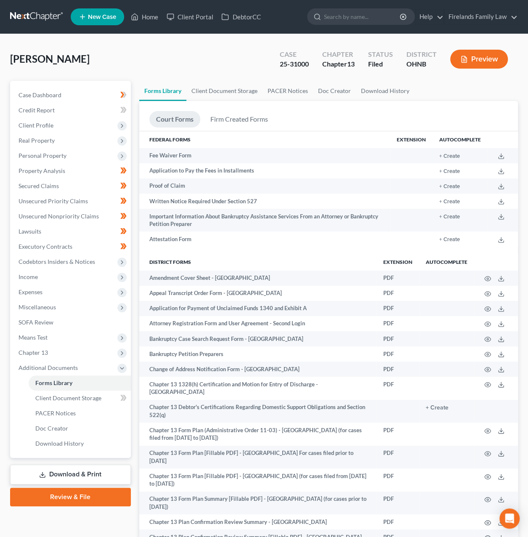
click at [65, 344] on span "Means Test" at bounding box center [71, 337] width 119 height 15
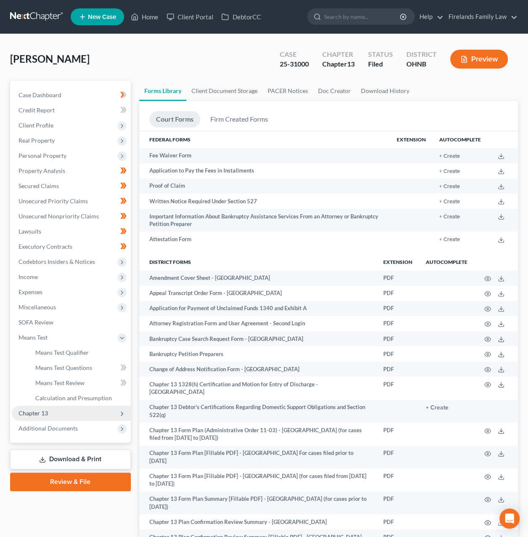
click at [62, 408] on span "Chapter 13" at bounding box center [71, 412] width 119 height 15
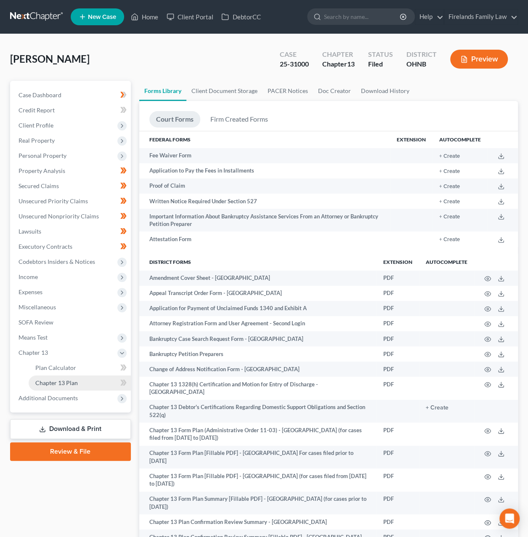
click at [67, 376] on link "Chapter 13 Plan" at bounding box center [80, 382] width 102 height 15
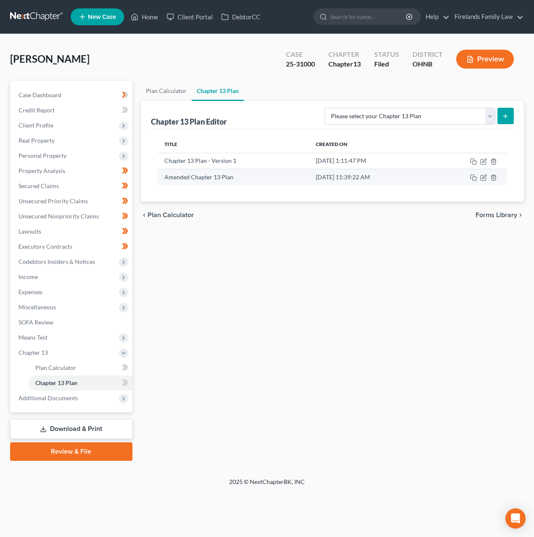
click at [487, 175] on td at bounding box center [468, 177] width 78 height 16
click at [484, 176] on icon "button" at bounding box center [483, 177] width 7 height 7
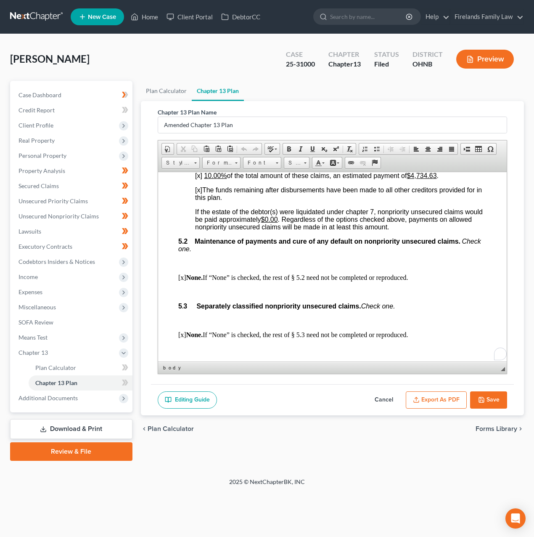
scroll to position [2187, 0]
drag, startPoint x: 416, startPoint y: 209, endPoint x: 441, endPoint y: 209, distance: 24.8
click at [436, 179] on u "$4,734.63" at bounding box center [421, 175] width 30 height 7
copy u "4,734.63"
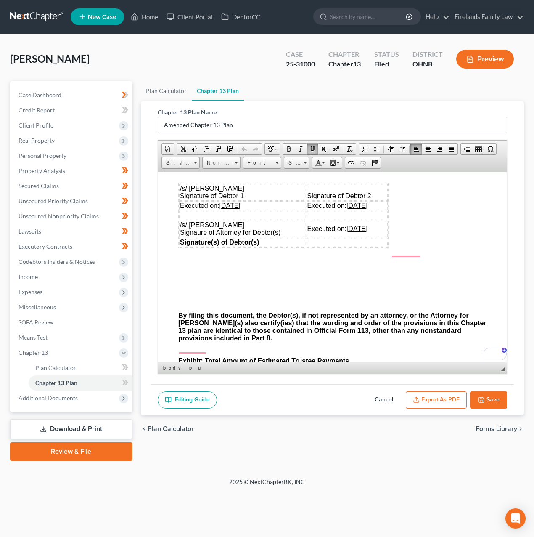
scroll to position [2914, 0]
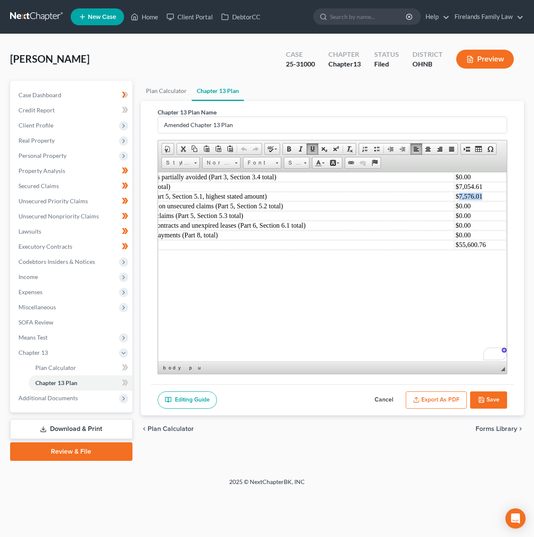
drag, startPoint x: 480, startPoint y: 234, endPoint x: 453, endPoint y: 234, distance: 27.3
click at [454, 201] on td "$7,576.01" at bounding box center [479, 195] width 51 height 9
paste body "To enrich screen reader interactions, please activate Accessibility in Grammarl…"
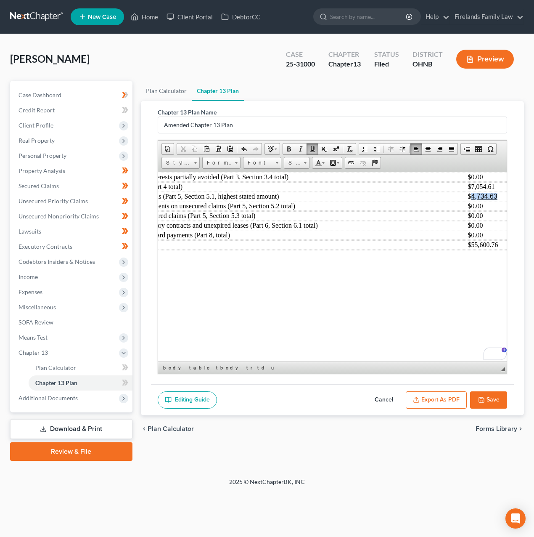
drag, startPoint x: 500, startPoint y: 236, endPoint x: 471, endPoint y: 237, distance: 28.6
click at [471, 199] on u "4,734.63" at bounding box center [484, 195] width 26 height 7
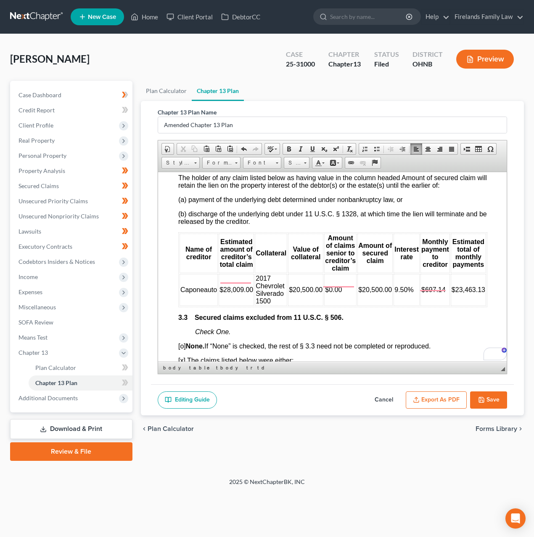
click at [453, 293] on span "$23,463.13" at bounding box center [468, 289] width 34 height 7
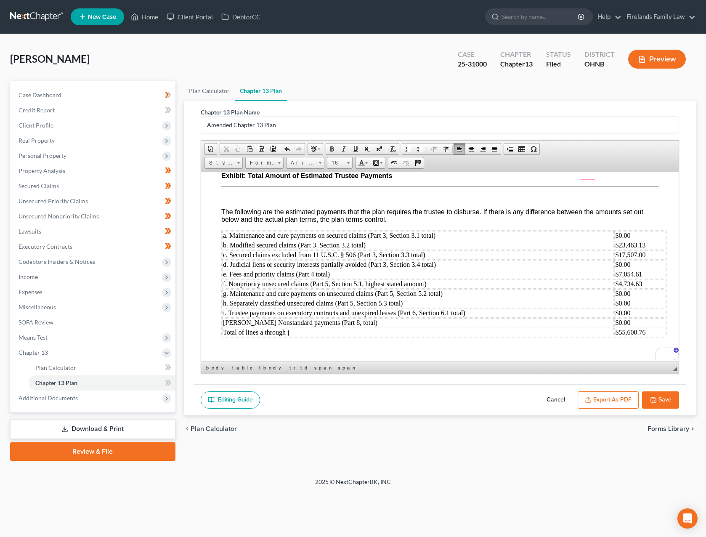
click at [634, 259] on td "$17,507.00" at bounding box center [639, 254] width 51 height 9
click at [625, 259] on td "$17,507.00" at bounding box center [639, 254] width 51 height 9
click at [649, 249] on td "$23,463.13" at bounding box center [639, 244] width 51 height 9
click at [655, 259] on td "$17,507.00" at bounding box center [639, 254] width 51 height 9
drag, startPoint x: 654, startPoint y: 293, endPoint x: 619, endPoint y: 294, distance: 34.9
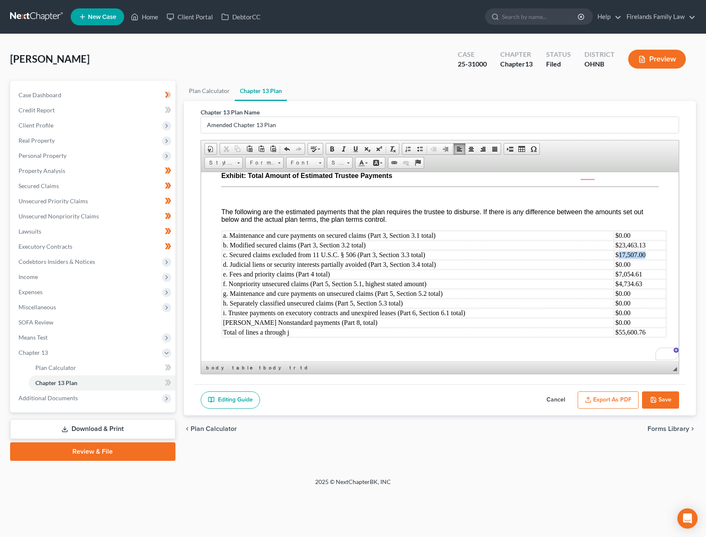
click at [619, 259] on td "$17,507.00" at bounding box center [639, 254] width 51 height 9
click at [639, 288] on td "$4,734.63" at bounding box center [639, 283] width 51 height 9
click at [640, 278] on td "$7,054.61" at bounding box center [639, 273] width 51 height 9
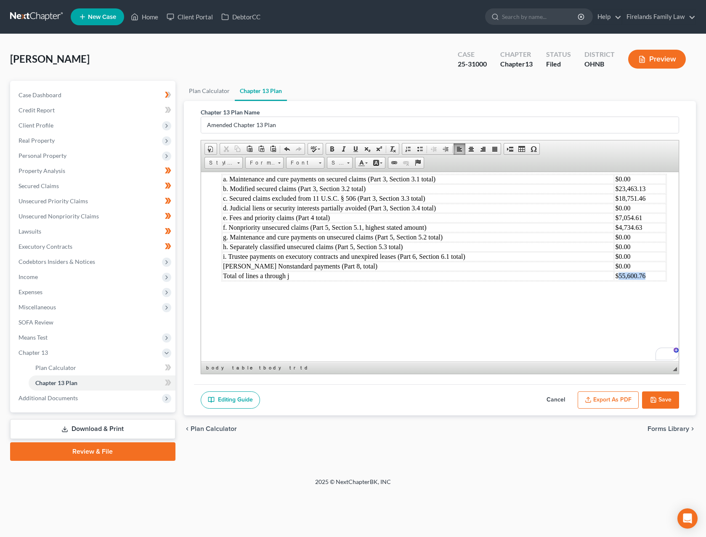
drag, startPoint x: 650, startPoint y: 310, endPoint x: 617, endPoint y: 314, distance: 33.0
click at [617, 280] on td "$55,600.76" at bounding box center [639, 275] width 51 height 9
drag, startPoint x: 645, startPoint y: 262, endPoint x: 618, endPoint y: 263, distance: 26.9
click at [618, 232] on td "$4,734.63" at bounding box center [639, 226] width 51 height 9
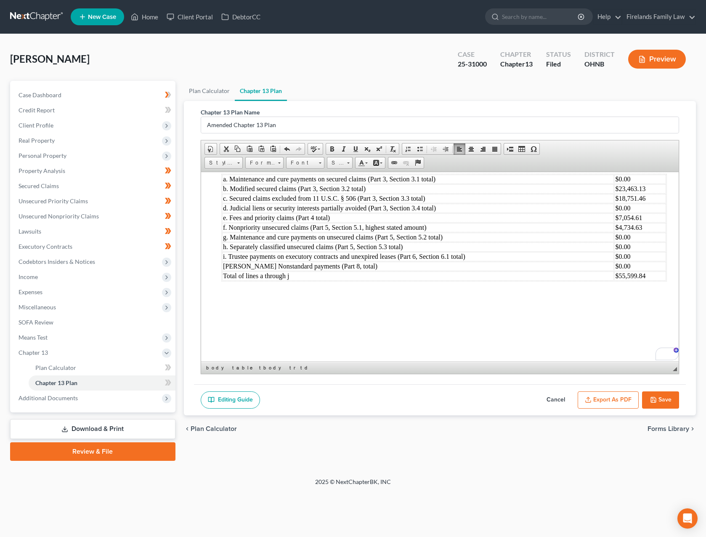
click at [582, 232] on td "f. Nonpriority unsecured claims (Part 5, Section 5.1, highest stated amount)" at bounding box center [418, 226] width 392 height 9
click at [661, 399] on button "Save" at bounding box center [660, 400] width 37 height 18
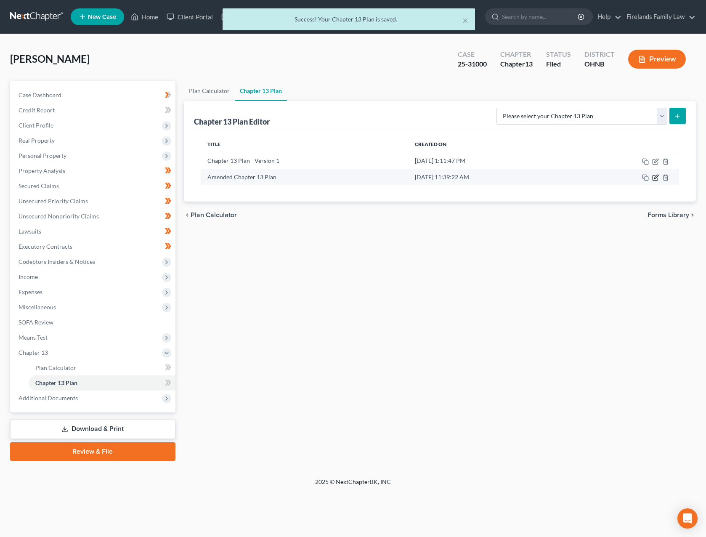
click at [654, 178] on icon "button" at bounding box center [655, 177] width 7 height 7
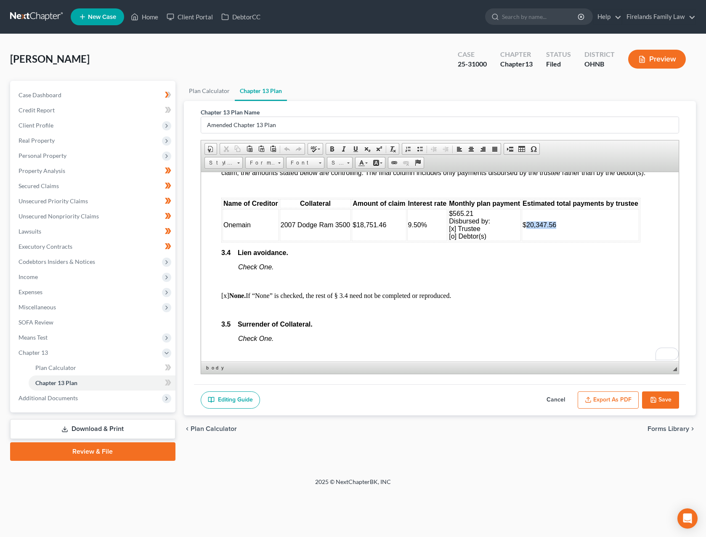
drag, startPoint x: 577, startPoint y: 250, endPoint x: 524, endPoint y: 250, distance: 53.0
click at [524, 241] on td "$20,347.56" at bounding box center [579, 225] width 117 height 32
copy span "20,347.56"
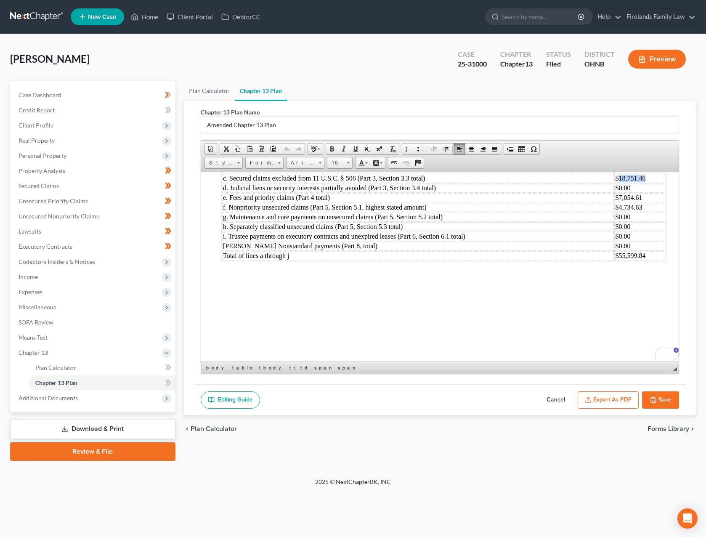
drag, startPoint x: 648, startPoint y: 216, endPoint x: 620, endPoint y: 214, distance: 28.3
click at [620, 183] on td "$18,751.46" at bounding box center [639, 177] width 51 height 9
drag, startPoint x: 643, startPoint y: 244, endPoint x: 635, endPoint y: 242, distance: 8.1
click at [635, 212] on td "$4,734.63" at bounding box center [639, 206] width 51 height 9
drag, startPoint x: 645, startPoint y: 243, endPoint x: 618, endPoint y: 244, distance: 26.9
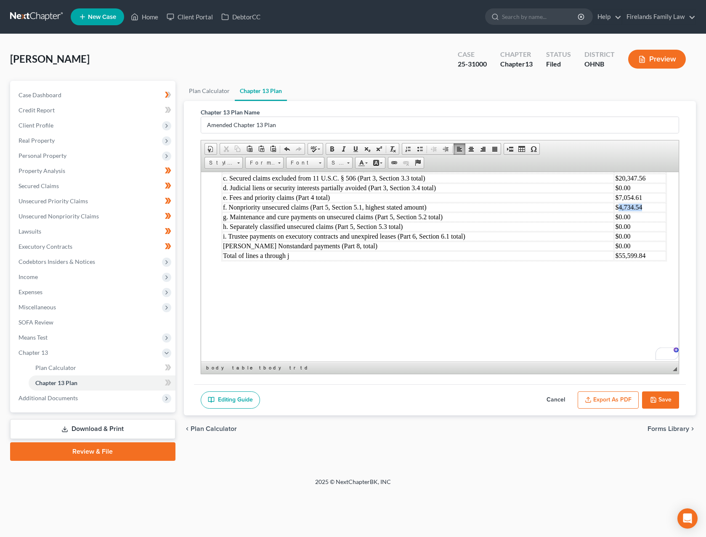
click at [618, 212] on td "$4,734.54" at bounding box center [639, 206] width 51 height 9
copy td "4,734.54"
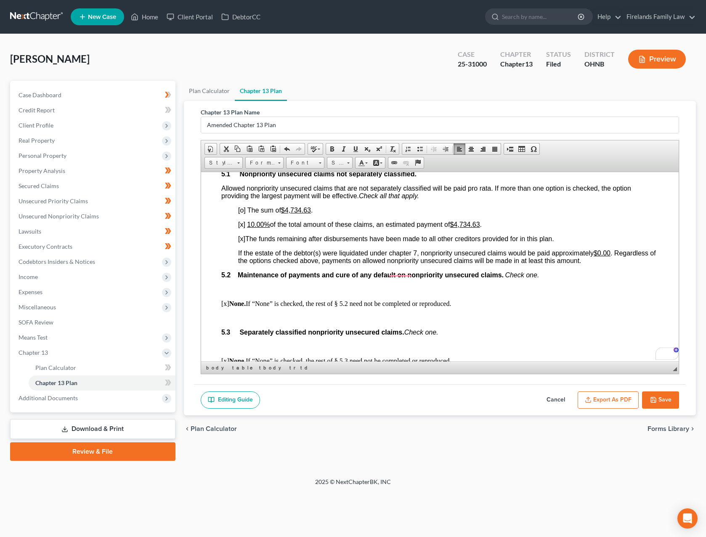
scroll to position [1955, 0]
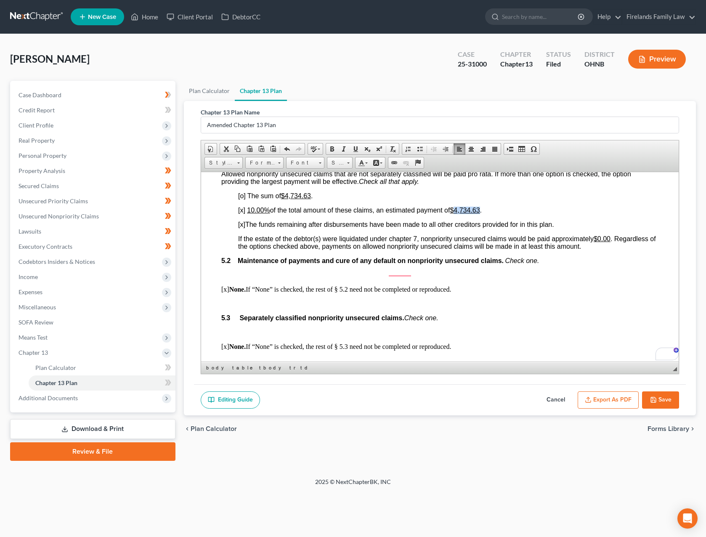
drag, startPoint x: 483, startPoint y: 244, endPoint x: 459, endPoint y: 241, distance: 24.6
click at [459, 213] on u "$4,734.63" at bounding box center [464, 209] width 30 height 7
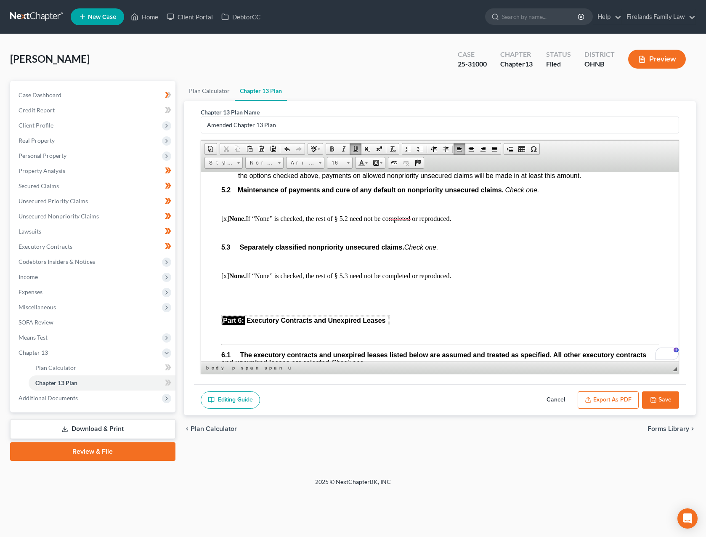
scroll to position [2038, 0]
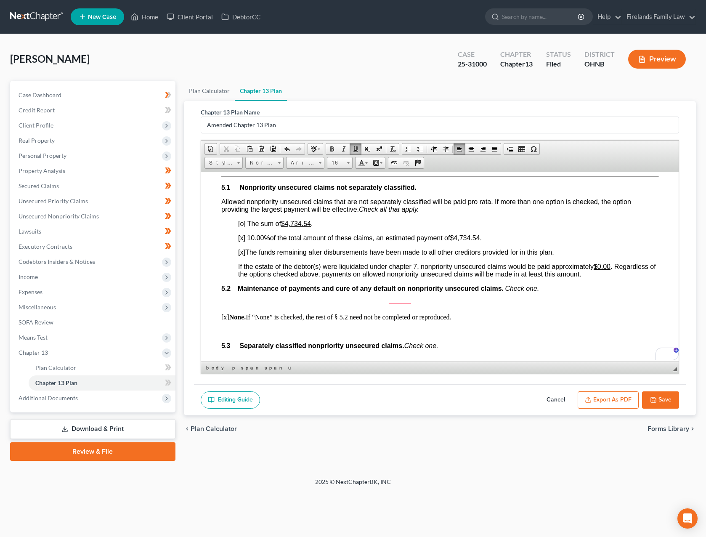
click at [529, 277] on span "If the estate of the debtor(s) were liquidated under chapter 7, nonpriority uns…" at bounding box center [447, 269] width 418 height 15
click at [390, 277] on span "If the estate of the debtor(s) were liquidated under chapter 7, nonpriority uns…" at bounding box center [447, 269] width 418 height 15
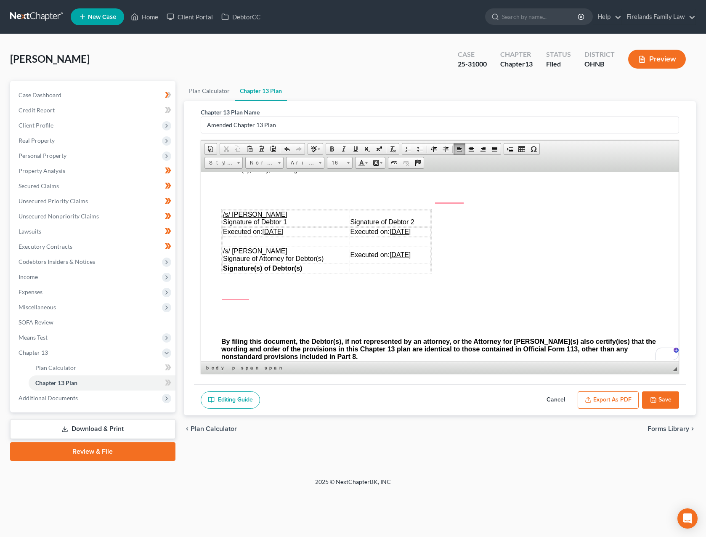
click at [280, 246] on td "To enrich screen reader interactions, please activate Accessibility in Grammarl…" at bounding box center [285, 240] width 127 height 9
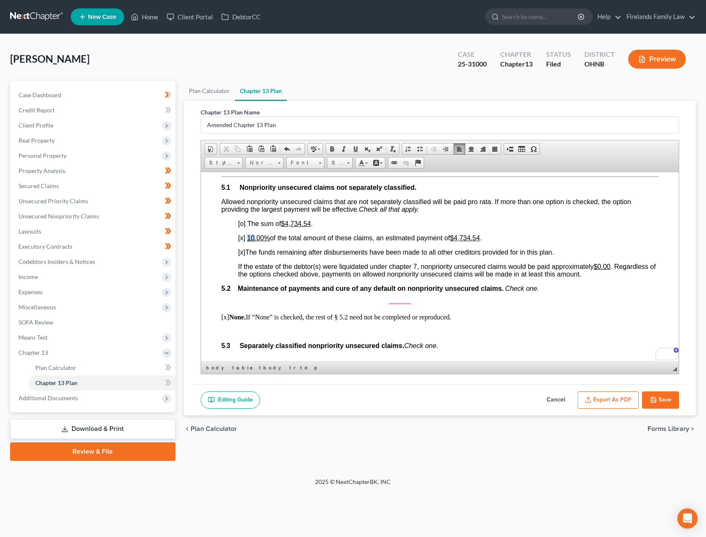
drag, startPoint x: 254, startPoint y: 270, endPoint x: 247, endPoint y: 270, distance: 6.7
click at [247, 241] on u "10.00%" at bounding box center [257, 237] width 23 height 7
click at [429, 255] on span "] The funds remaining after disbursements have been made to all other creditors…" at bounding box center [398, 251] width 310 height 7
click at [327, 277] on span "If the estate of the debtor(s) were liquidated under chapter 7, nonpriority uns…" at bounding box center [447, 269] width 418 height 15
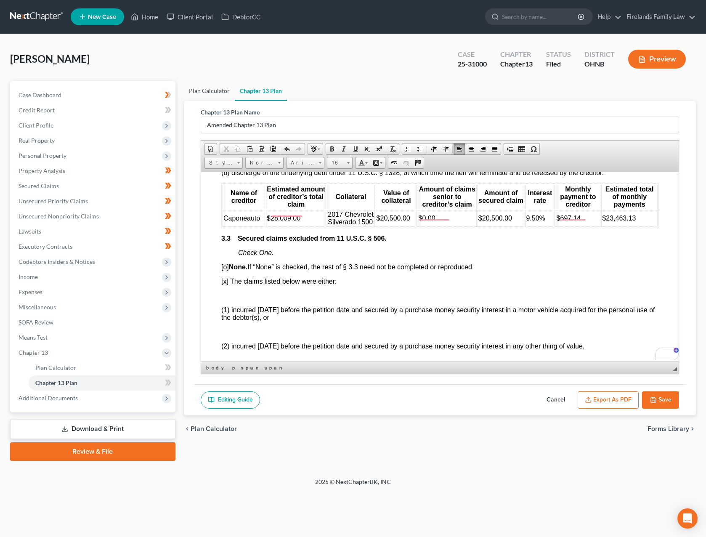
click at [204, 93] on link "Plan Calculator" at bounding box center [209, 91] width 51 height 20
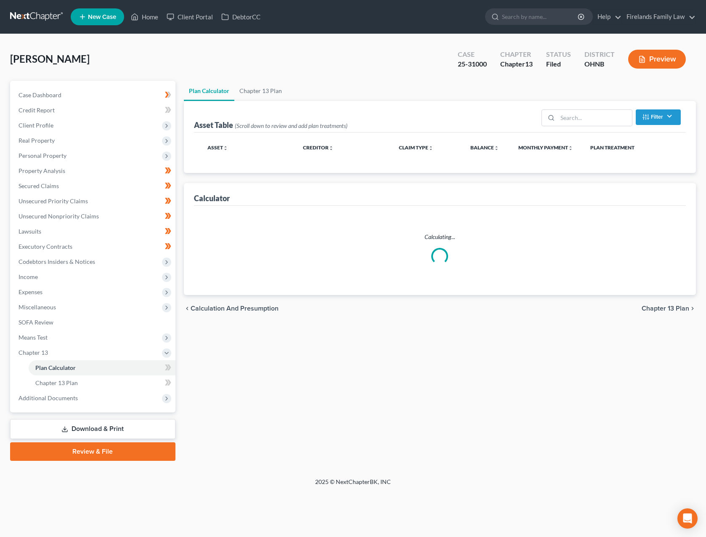
select select "35"
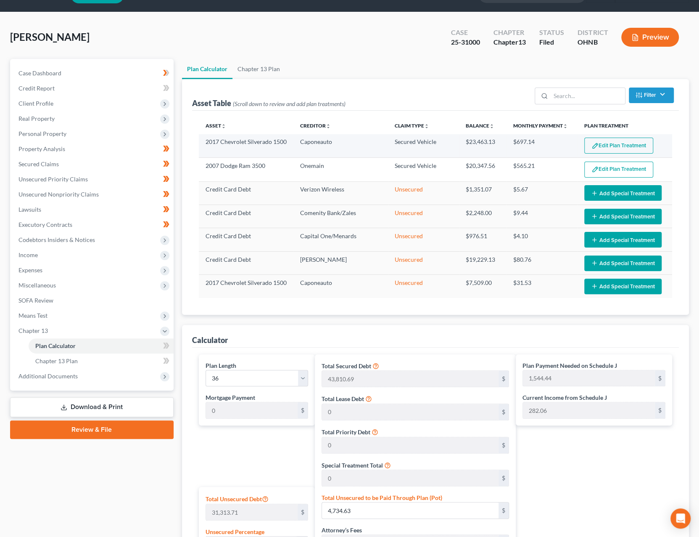
click at [632, 143] on button "Edit Plan Treatment" at bounding box center [619, 146] width 69 height 16
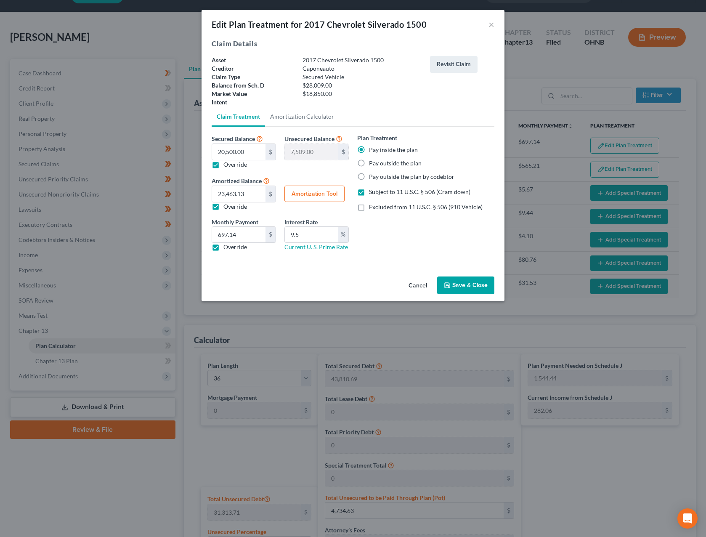
click at [308, 197] on button "Amortization Tool" at bounding box center [314, 193] width 60 height 17
type input "20,500.00"
type input "9.5"
type input "36"
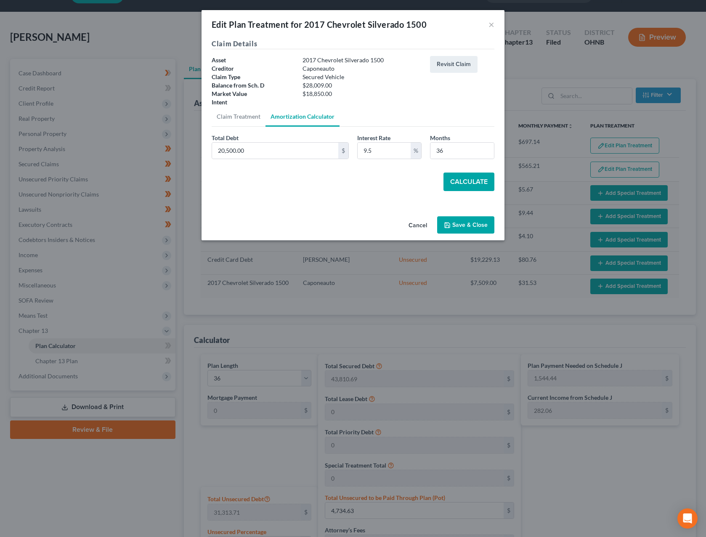
click at [479, 180] on button "Calculate" at bounding box center [468, 181] width 51 height 19
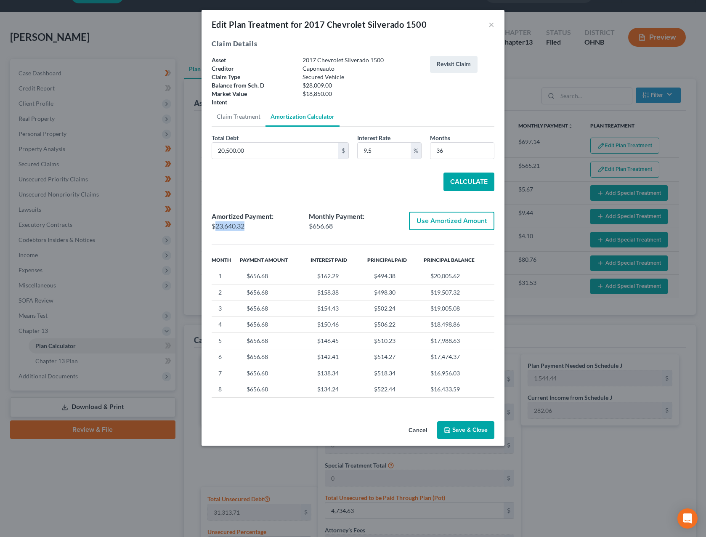
drag, startPoint x: 260, startPoint y: 225, endPoint x: 14, endPoint y: 233, distance: 245.7
click at [216, 228] on div "$23,640.32" at bounding box center [256, 226] width 89 height 10
click at [256, 224] on div "$23,640.32" at bounding box center [256, 226] width 89 height 10
drag, startPoint x: 251, startPoint y: 224, endPoint x: 216, endPoint y: 224, distance: 34.9
click at [216, 224] on div "$23,640.32" at bounding box center [256, 226] width 89 height 10
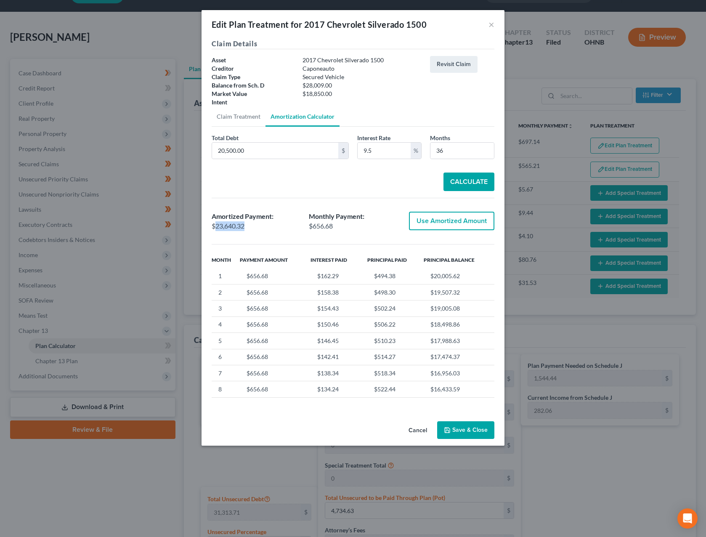
copy div "23,640.32"
click at [491, 24] on button "×" at bounding box center [491, 24] width 6 height 10
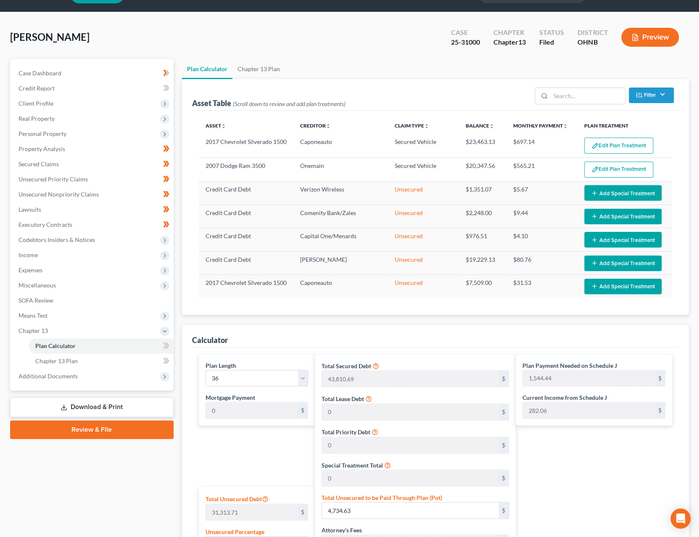
click at [142, 479] on div "Case Dashboard Payments Invoices Payments Payments Credit Report Client Profile" at bounding box center [92, 396] width 172 height 674
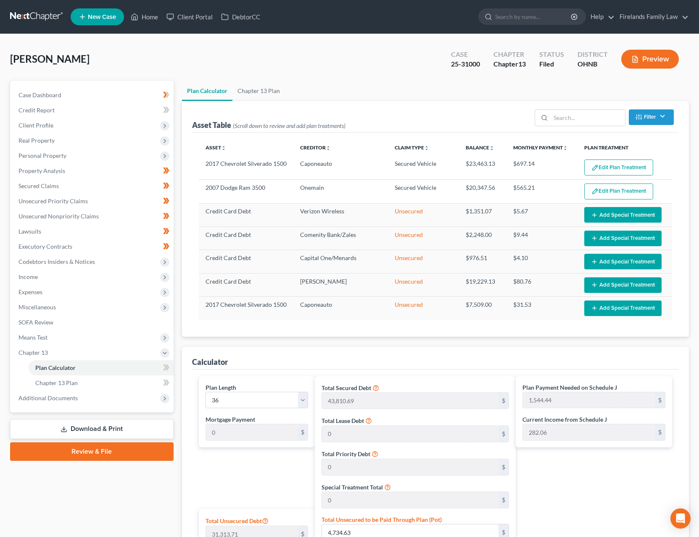
select select "35"
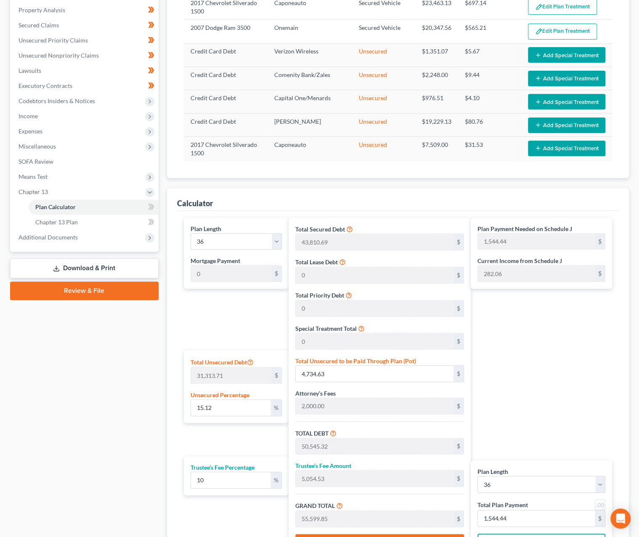
scroll to position [224, 0]
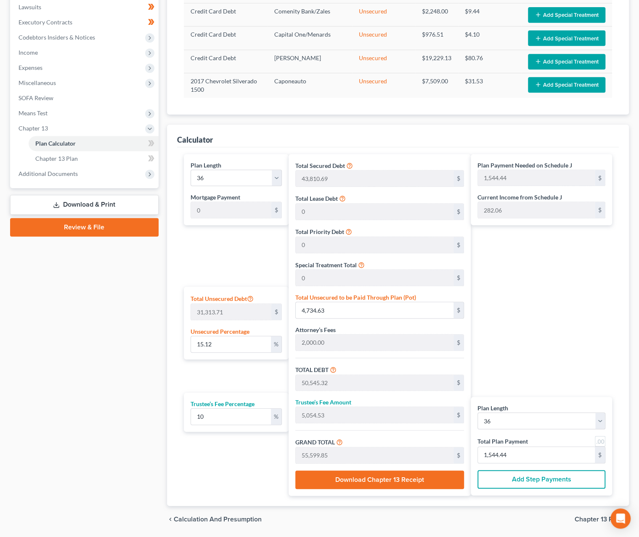
click at [118, 333] on div "Case Dashboard Payments Invoices Payments Payments Credit Report Client Profile" at bounding box center [84, 195] width 157 height 676
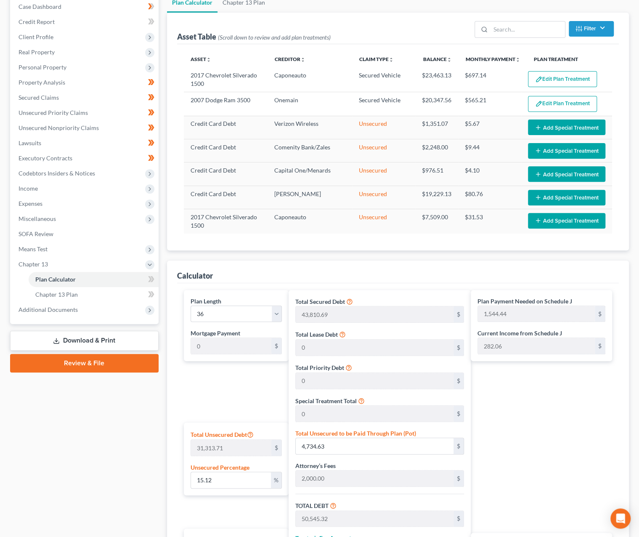
scroll to position [84, 0]
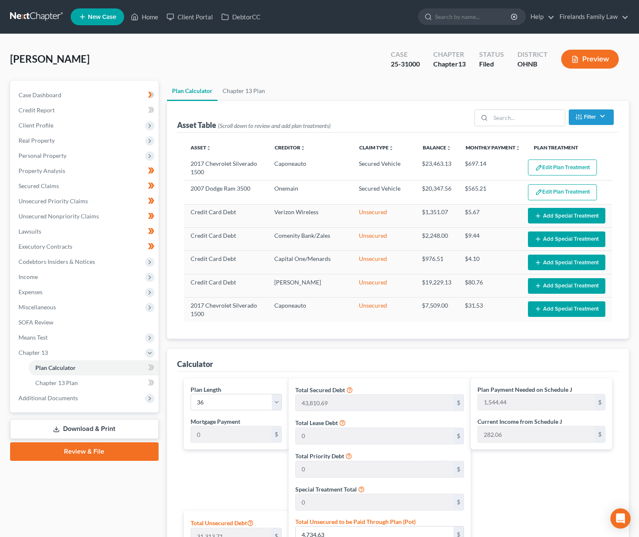
select select "35"
